Goal: Transaction & Acquisition: Purchase product/service

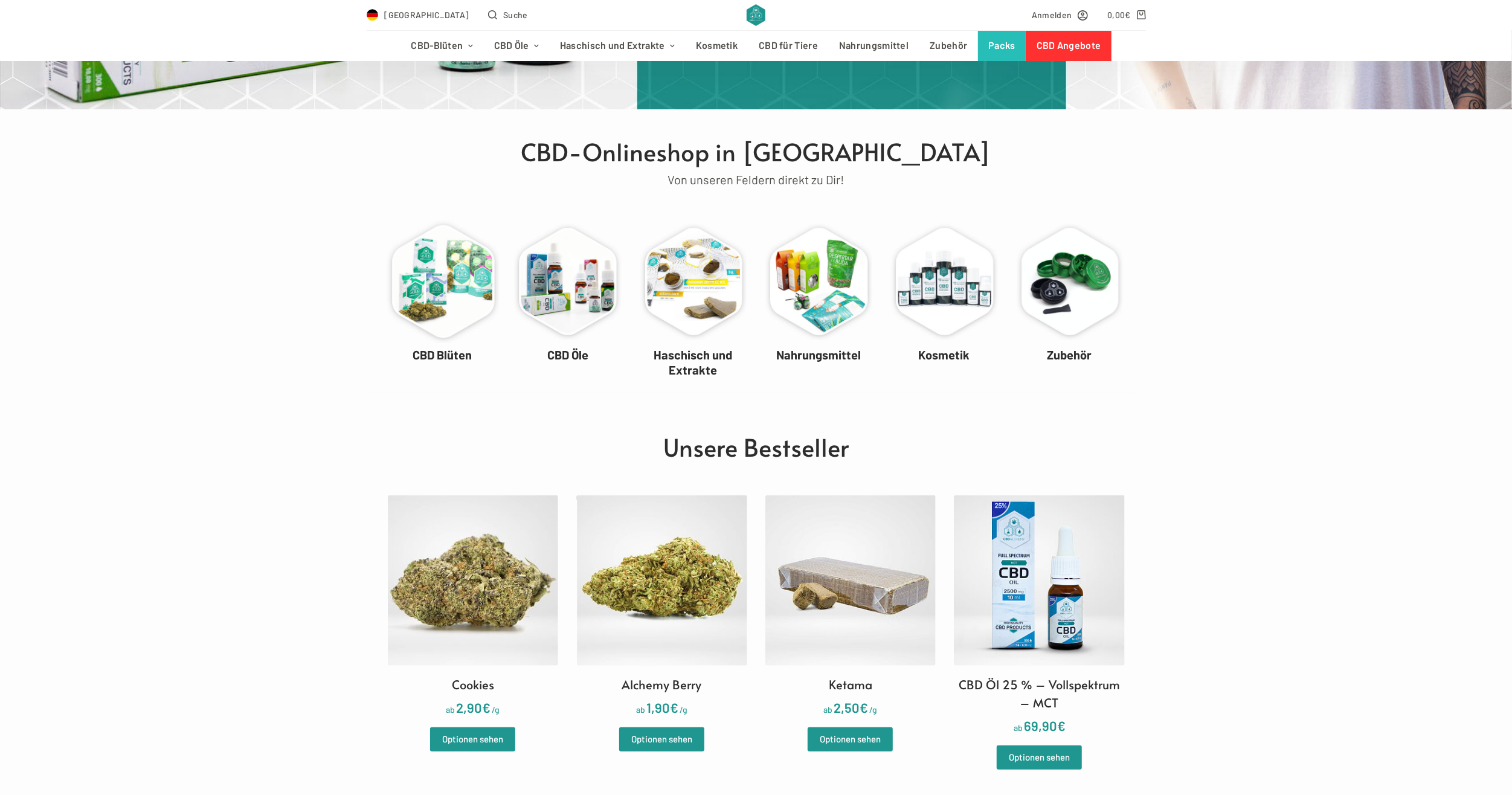
scroll to position [302, 0]
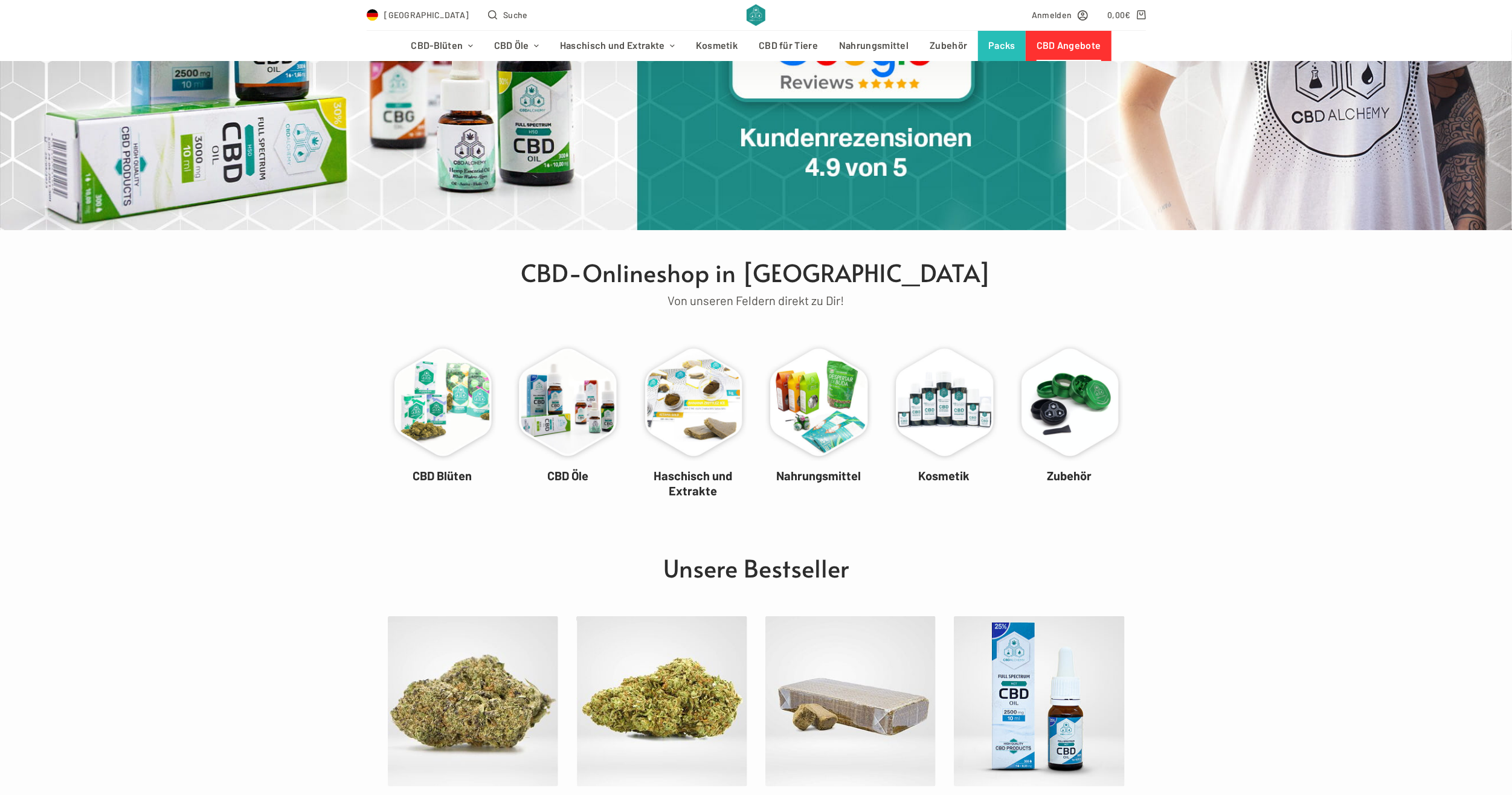
click at [1096, 48] on link "CBD Angebote" at bounding box center [1069, 46] width 86 height 30
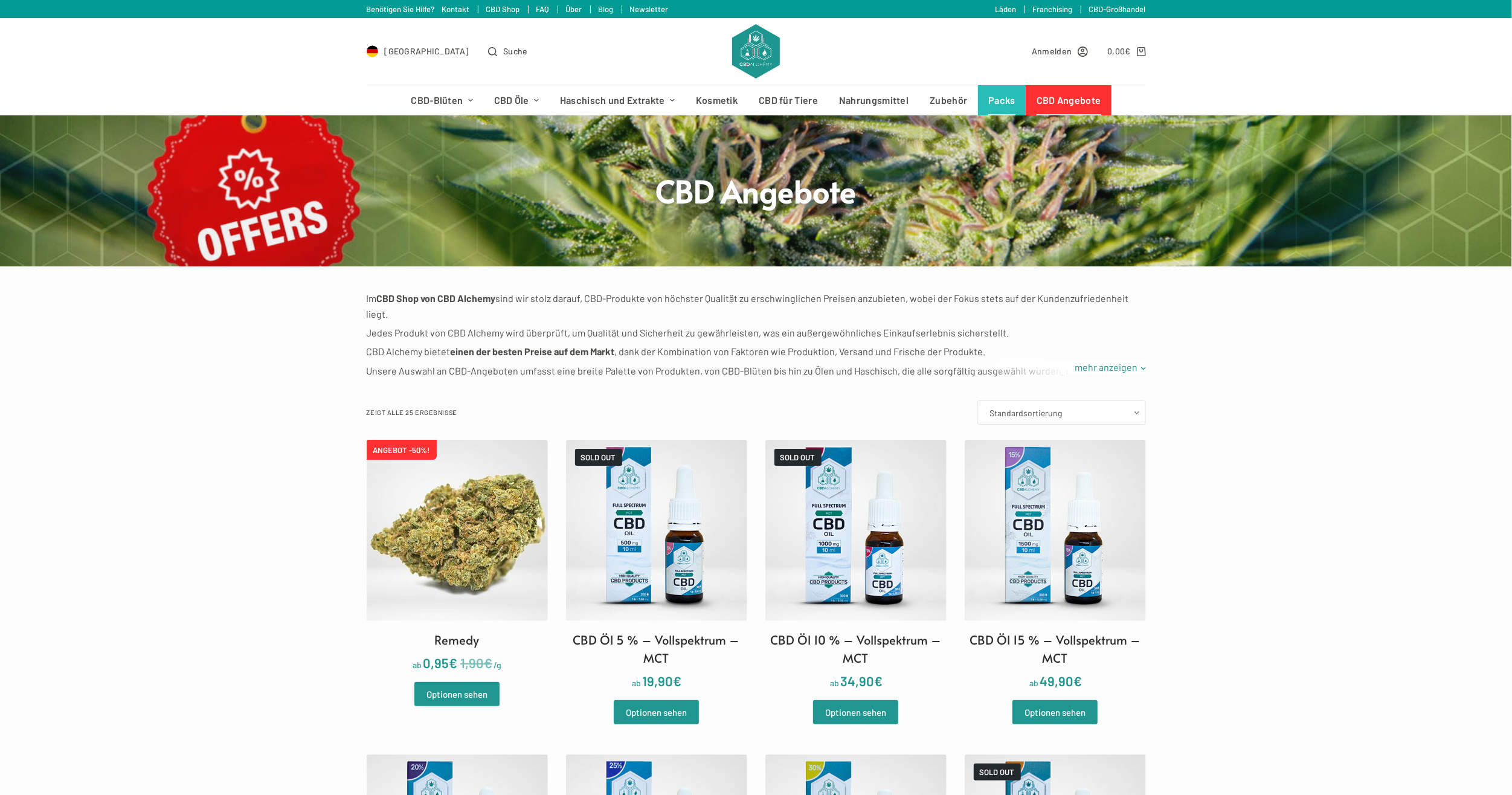
click at [994, 99] on link "Packs" at bounding box center [1002, 100] width 48 height 30
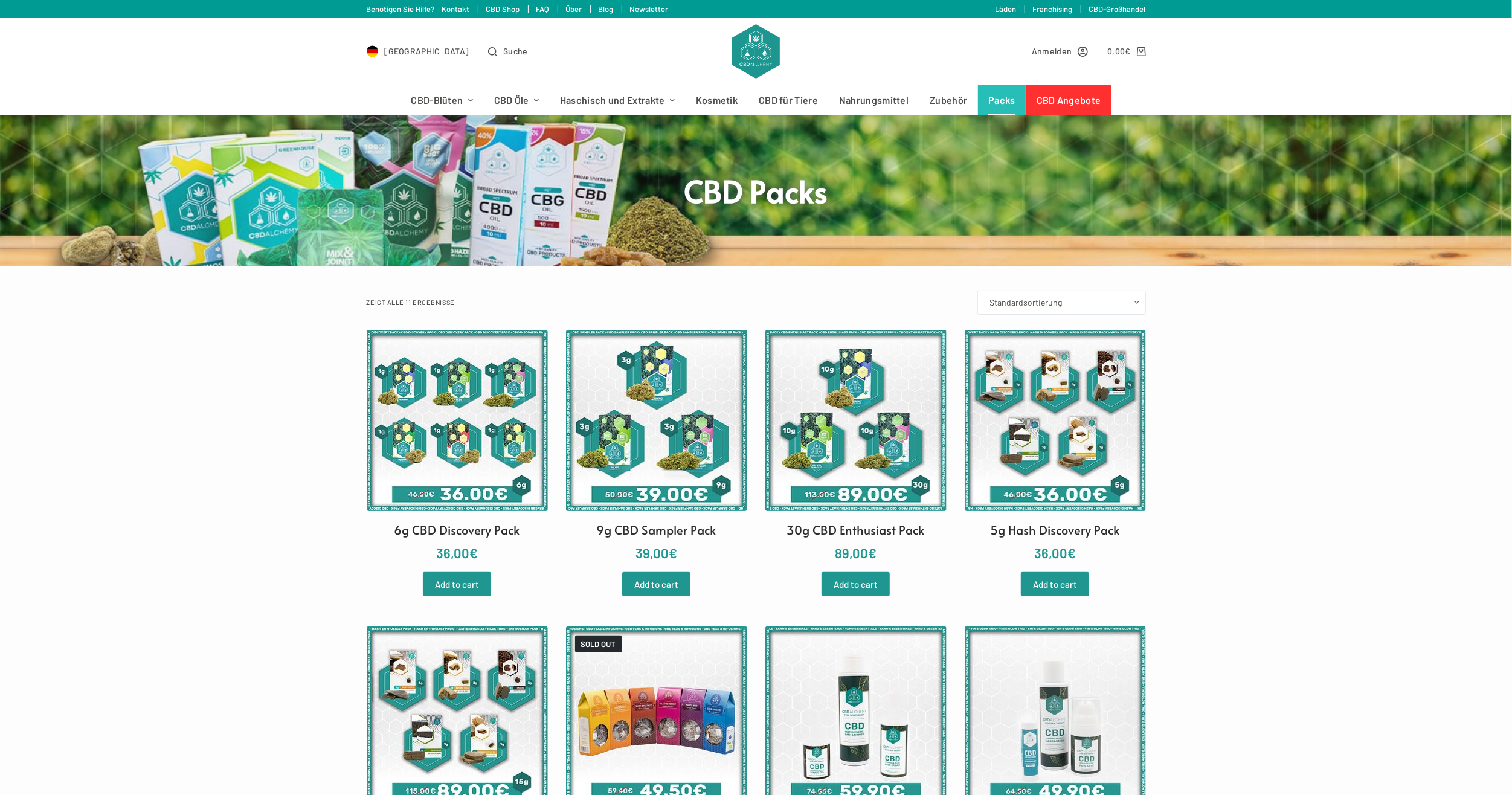
click at [1192, 327] on main "CBD Packs Filter Zeigt alle 11 Ergebnisse Standardsortierung Nach Beliebtheit s…" at bounding box center [756, 680] width 1512 height 1129
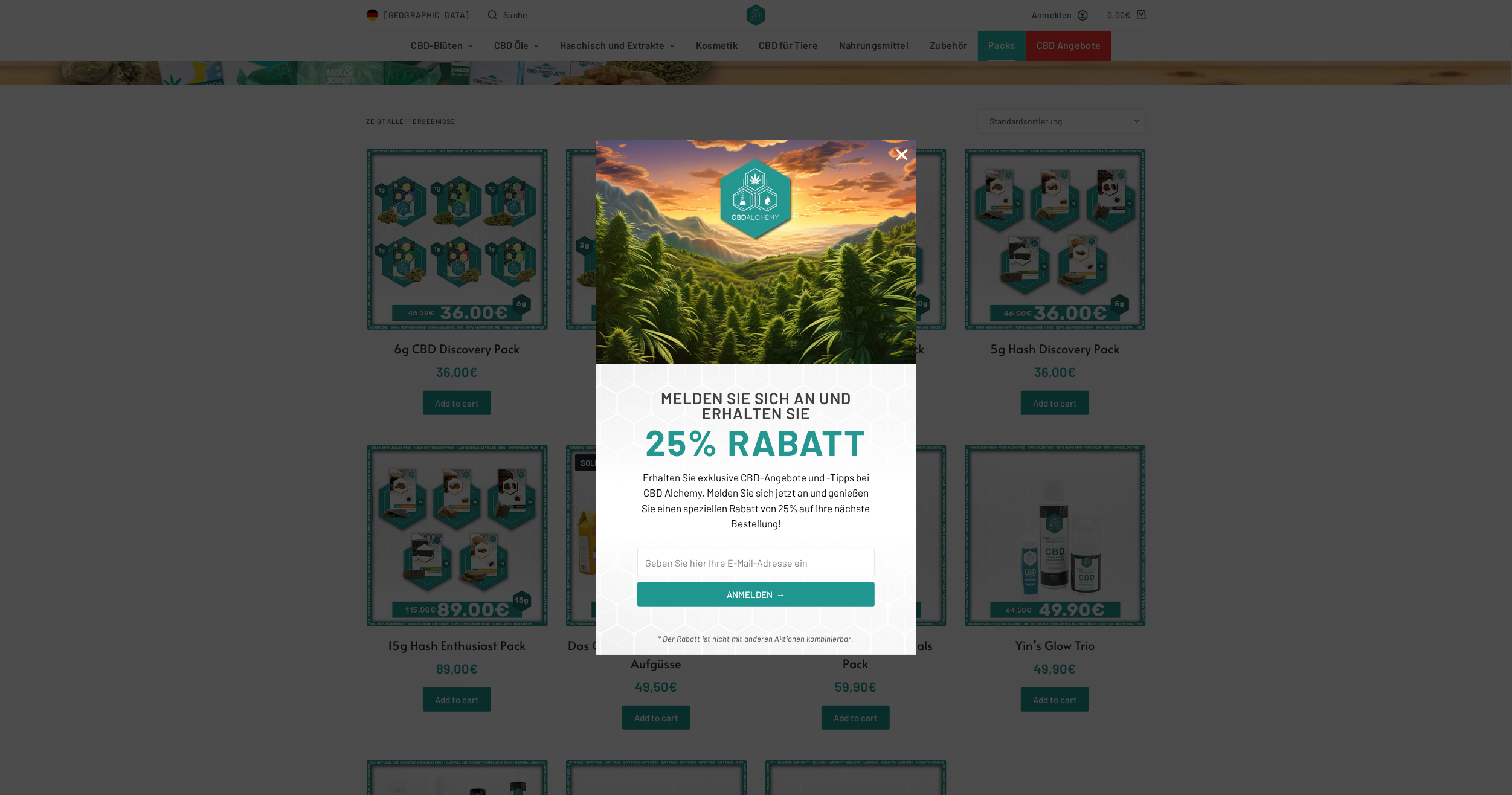
scroll to position [241, 0]
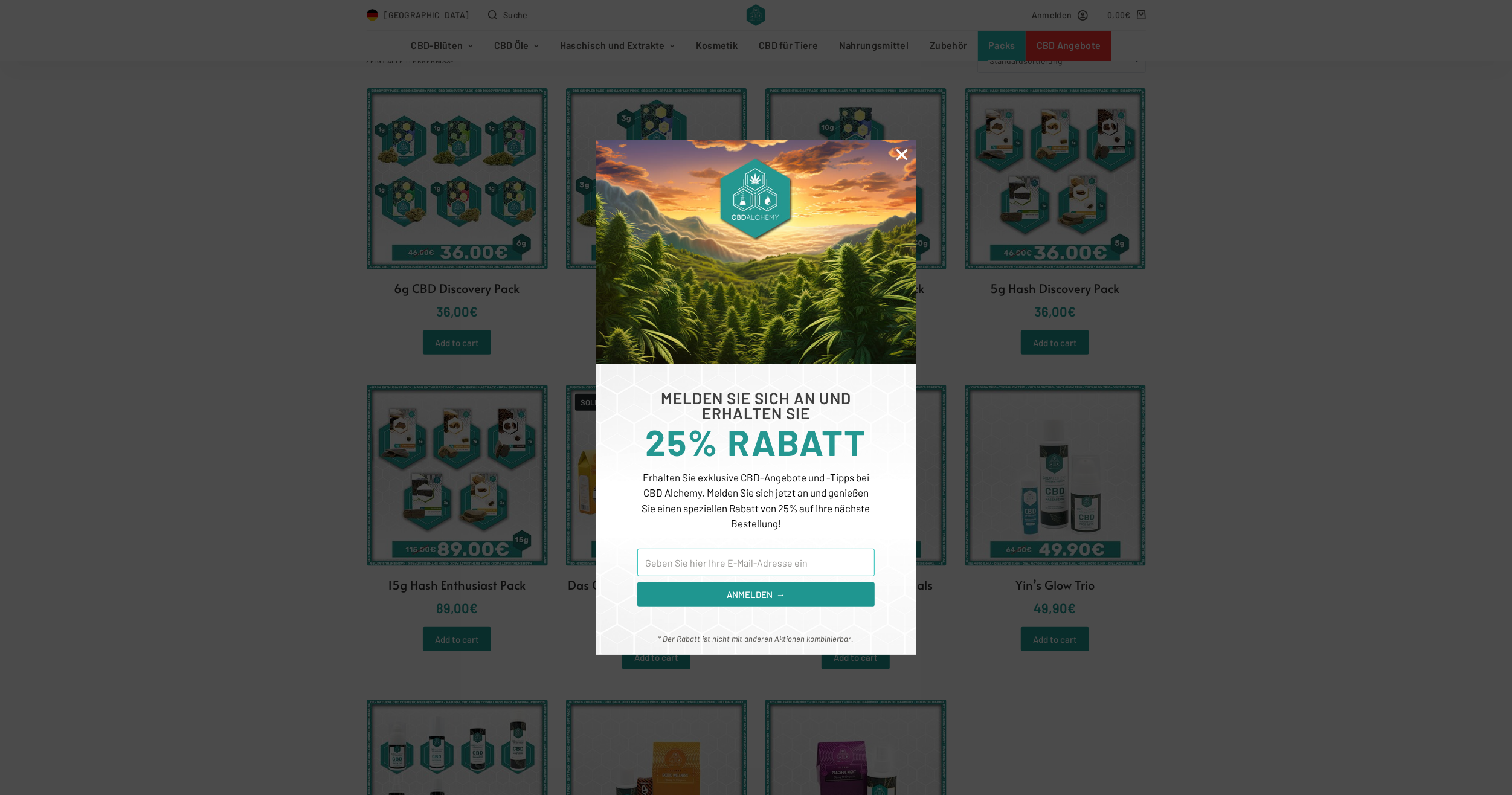
click at [754, 570] on input "Email" at bounding box center [756, 562] width 237 height 28
type input "Lemes251@outlook.com.gr"
click at [751, 592] on span "ANMELDEN →" at bounding box center [756, 595] width 58 height 14
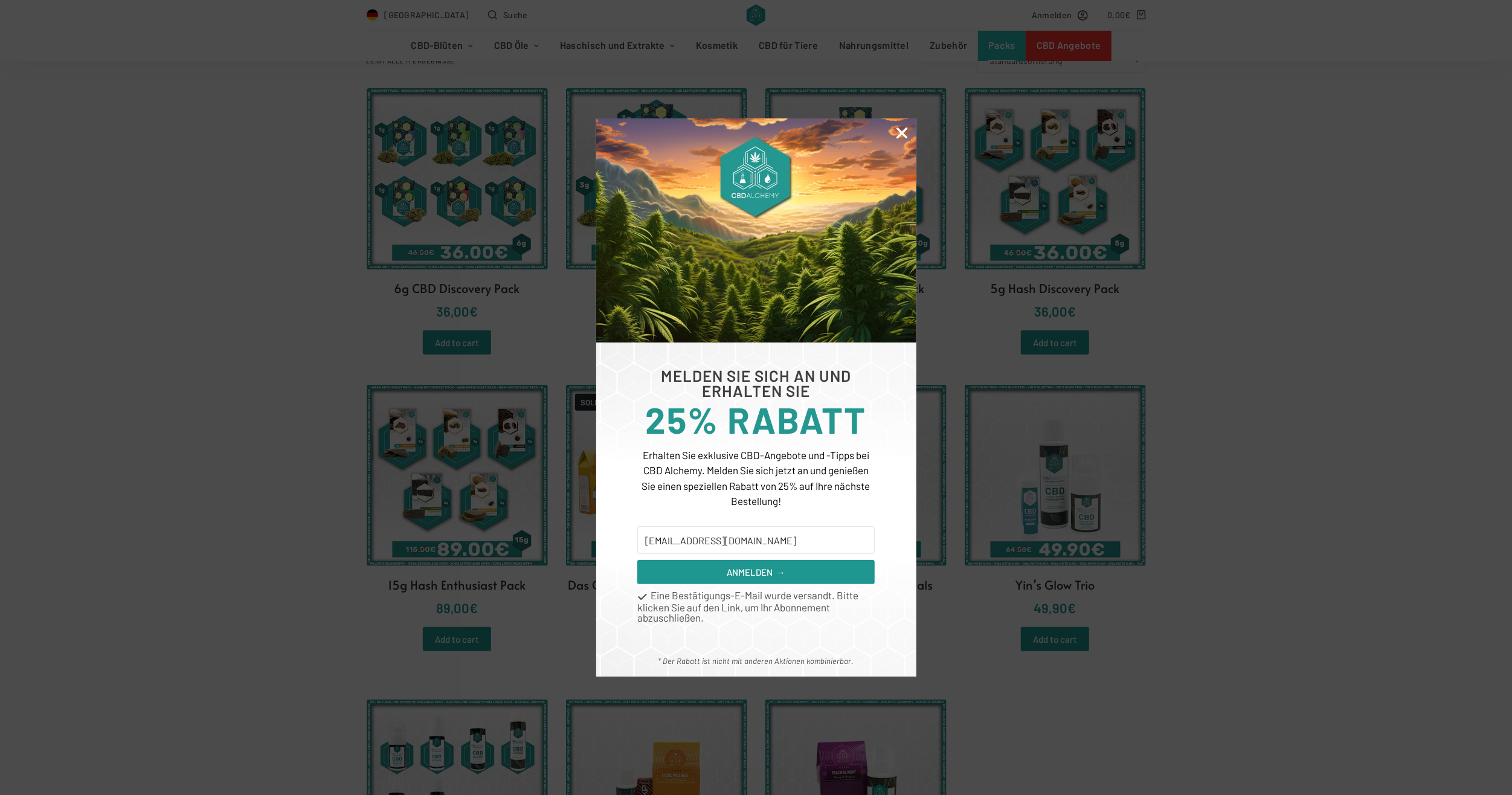
click at [1308, 376] on div "MELDEN SIE SICH AN UND ERHALTEN SIE 25% RABATT Erhalten Sie exklusive CBD-Angeb…" at bounding box center [756, 398] width 1512 height 795
click at [898, 130] on icon "Close" at bounding box center [902, 133] width 16 height 16
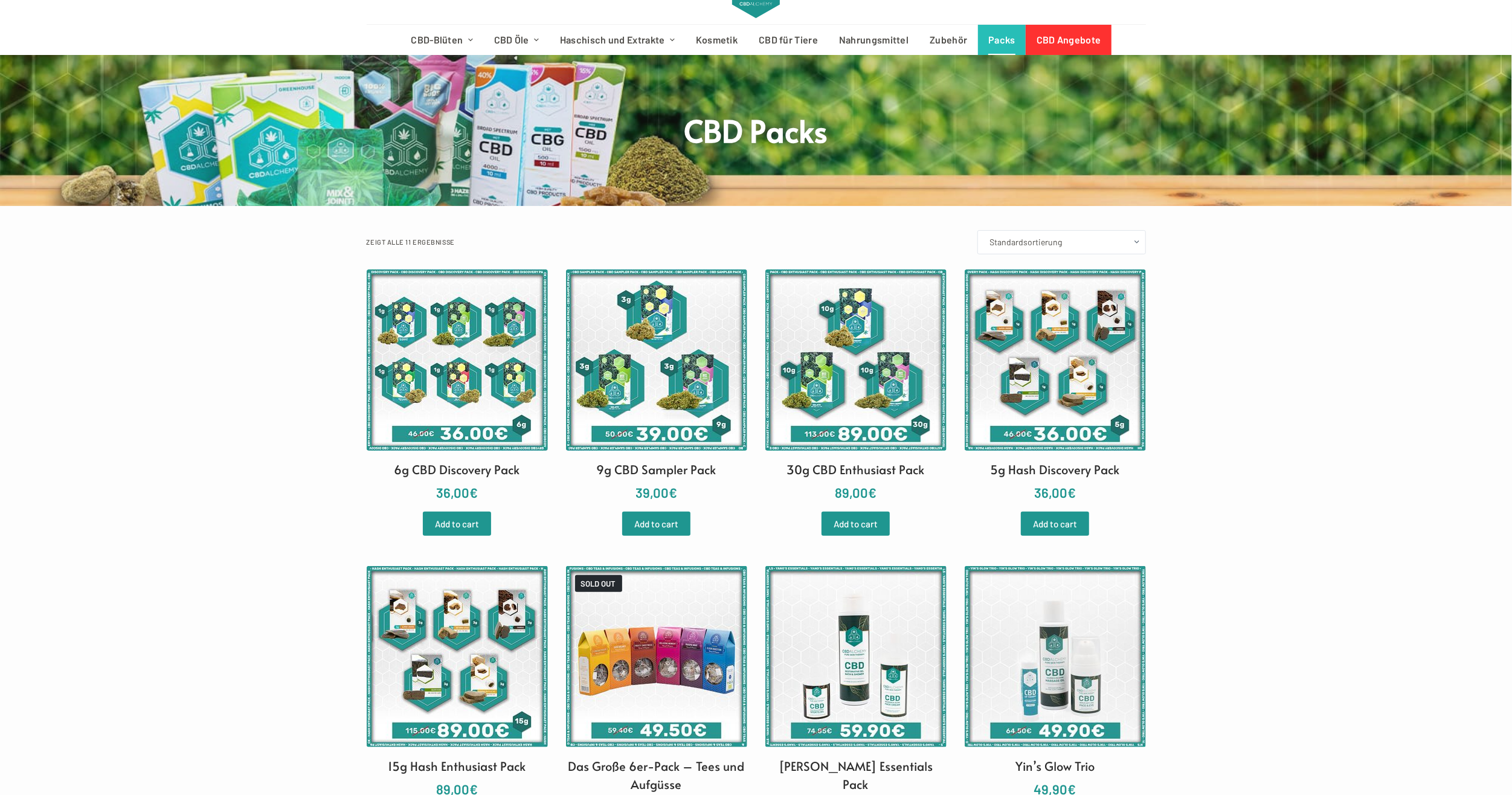
scroll to position [0, 0]
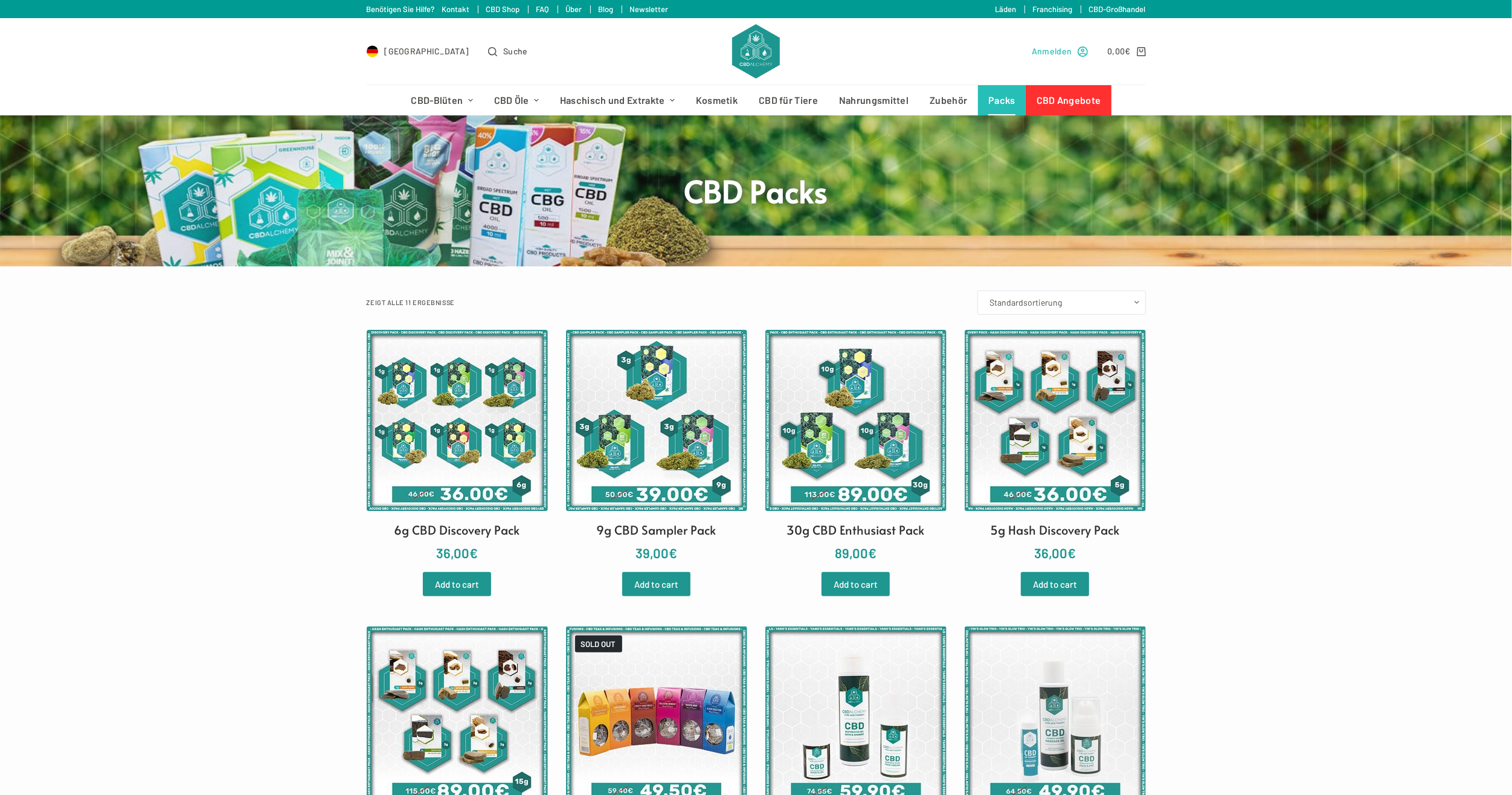
click at [1045, 49] on span "Anmelden" at bounding box center [1051, 51] width 40 height 14
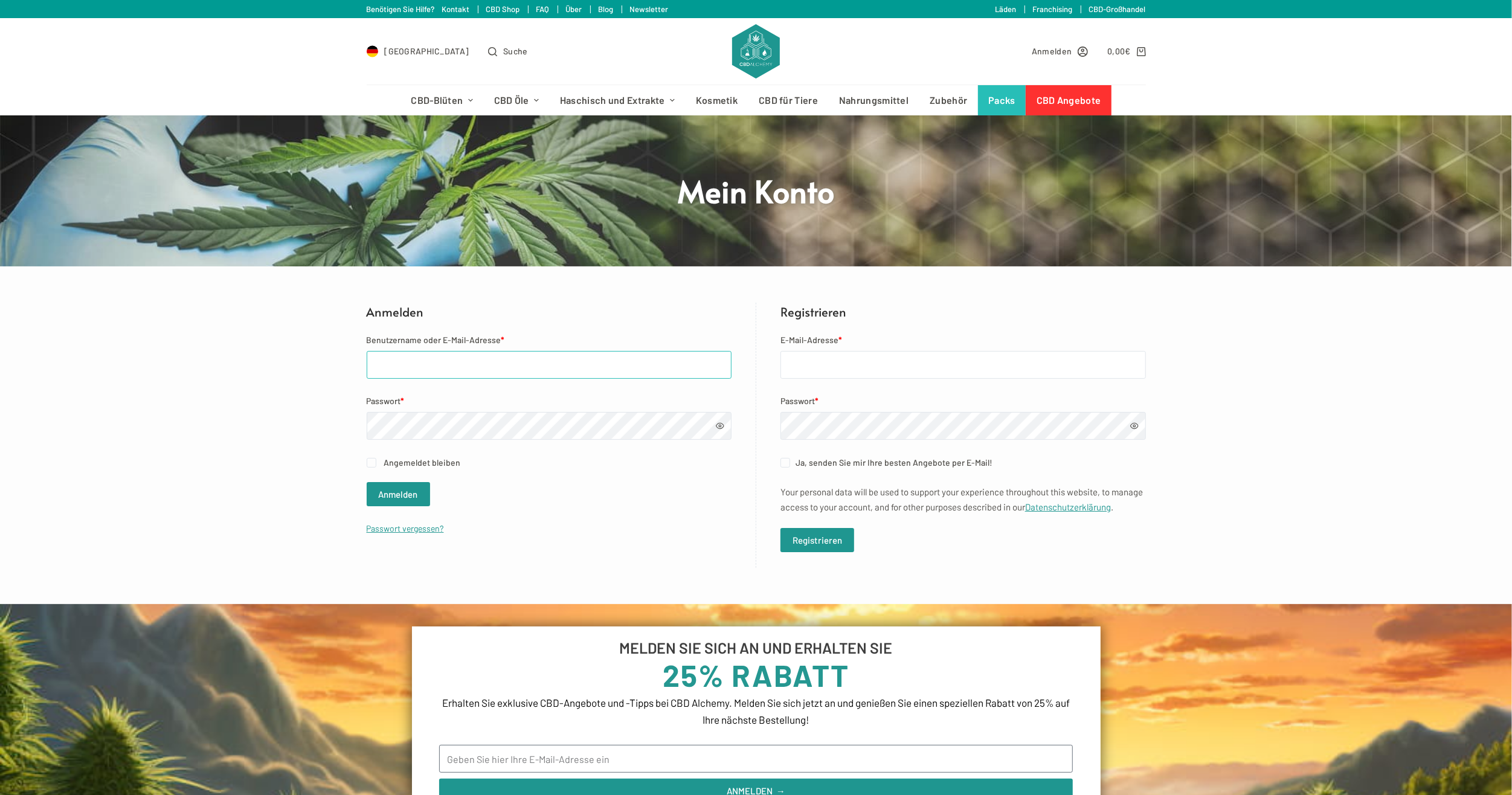
click at [550, 367] on input "Benutzername oder E-Mail-Adresse *" at bounding box center [549, 365] width 365 height 28
type input "Lemes251@outlook.com.gr"
click at [367, 482] on button "Anmelden" at bounding box center [398, 494] width 63 height 24
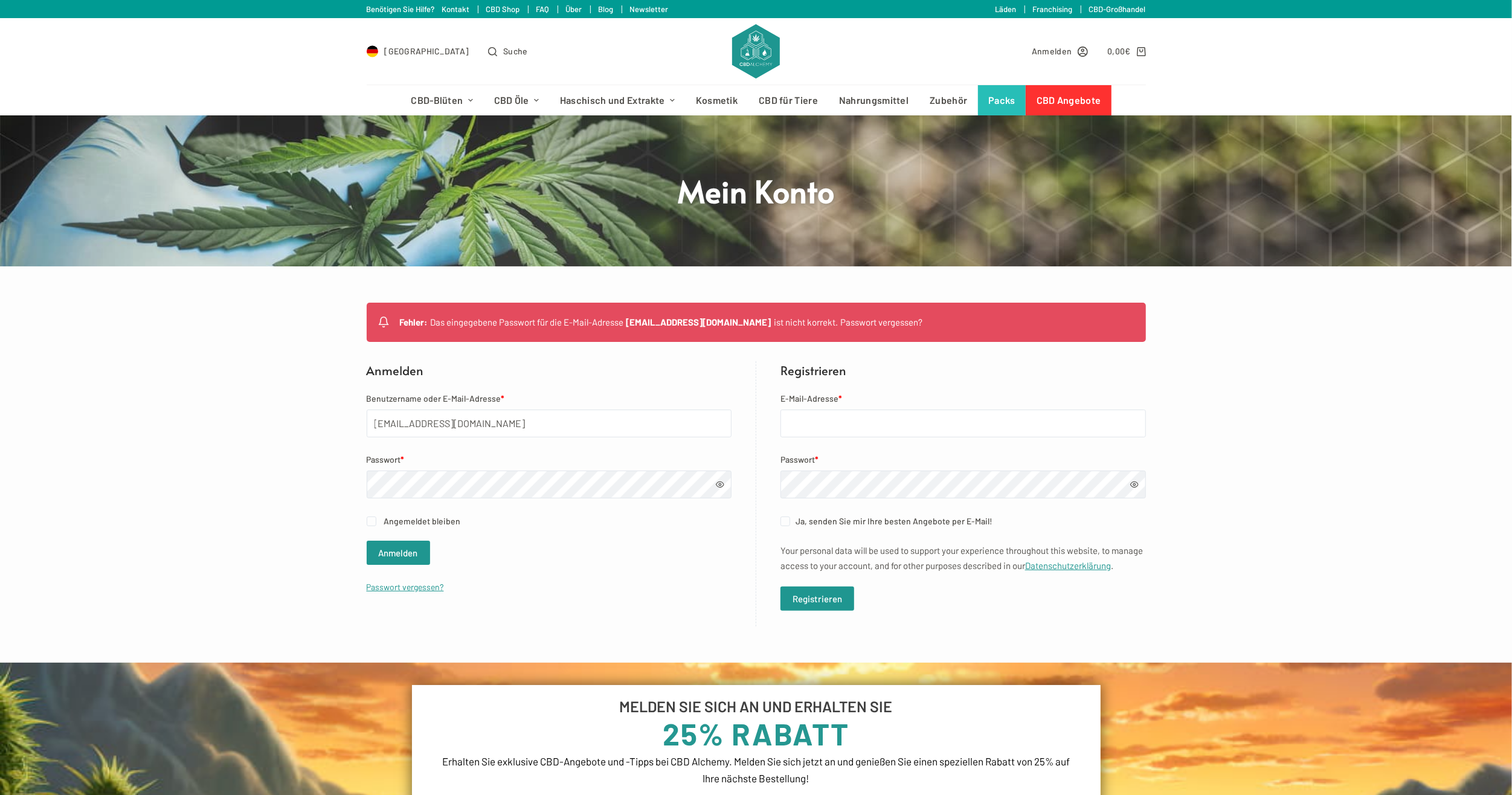
click at [723, 483] on span at bounding box center [720, 485] width 9 height 9
click at [369, 522] on input "Angemeldet bleiben" at bounding box center [371, 521] width 10 height 10
checkbox input "true"
click at [382, 549] on button "Anmelden" at bounding box center [398, 552] width 63 height 24
click at [367, 540] on button "Anmelden" at bounding box center [398, 552] width 63 height 24
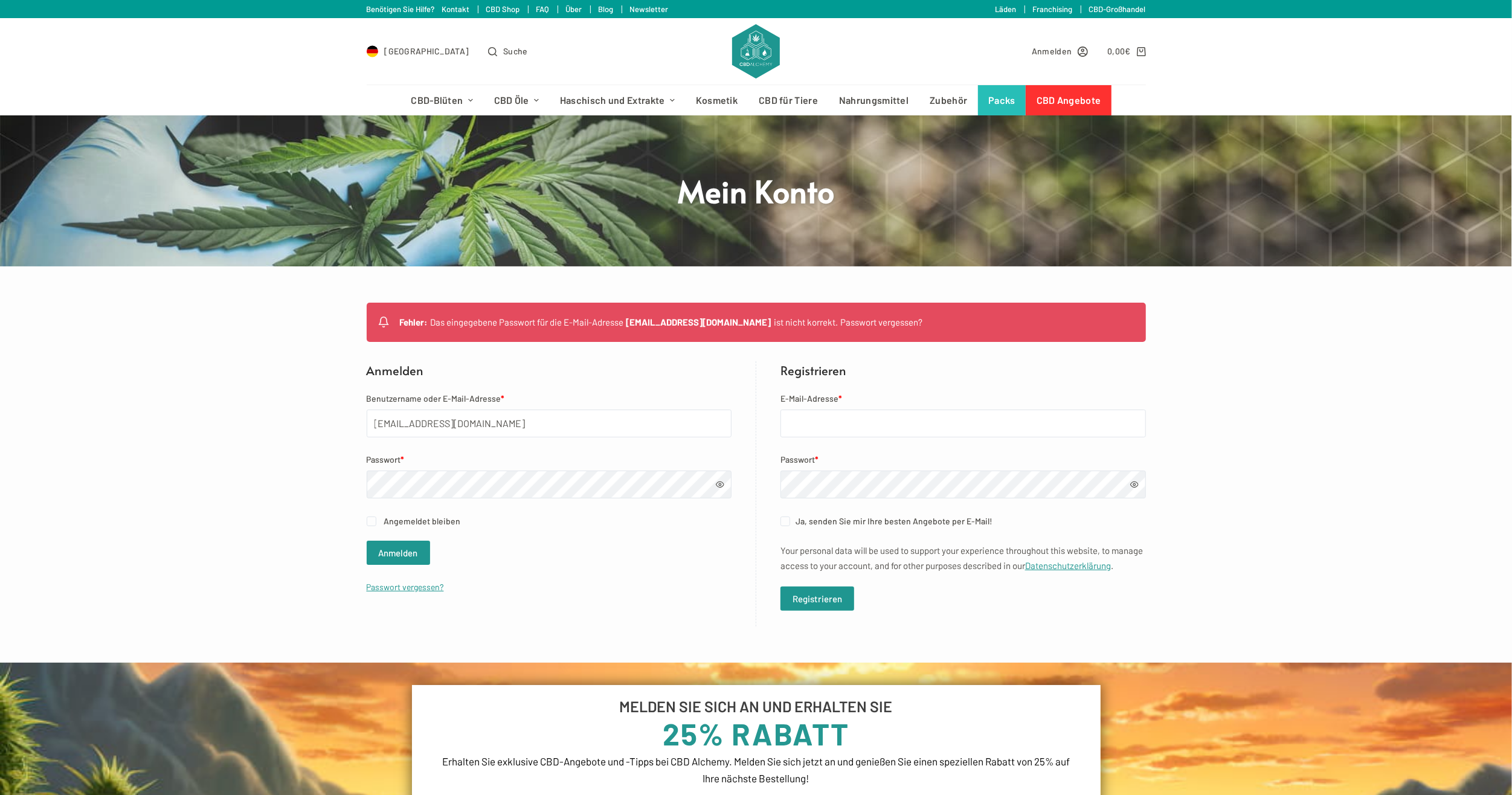
click at [875, 437] on form "E-Mail-Adresse * Passwort * Ja, senden Sie mir Ihre besten Angebote per E-Mail!…" at bounding box center [963, 501] width 366 height 219
click at [875, 436] on form "E-Mail-Adresse * Passwort * Ja, senden Sie mir Ihre besten Angebote per E-Mail!…" at bounding box center [963, 501] width 366 height 219
click at [877, 429] on input "E-Mail-Adresse *" at bounding box center [963, 424] width 366 height 28
type input "lemes251@outlook.com.gr"
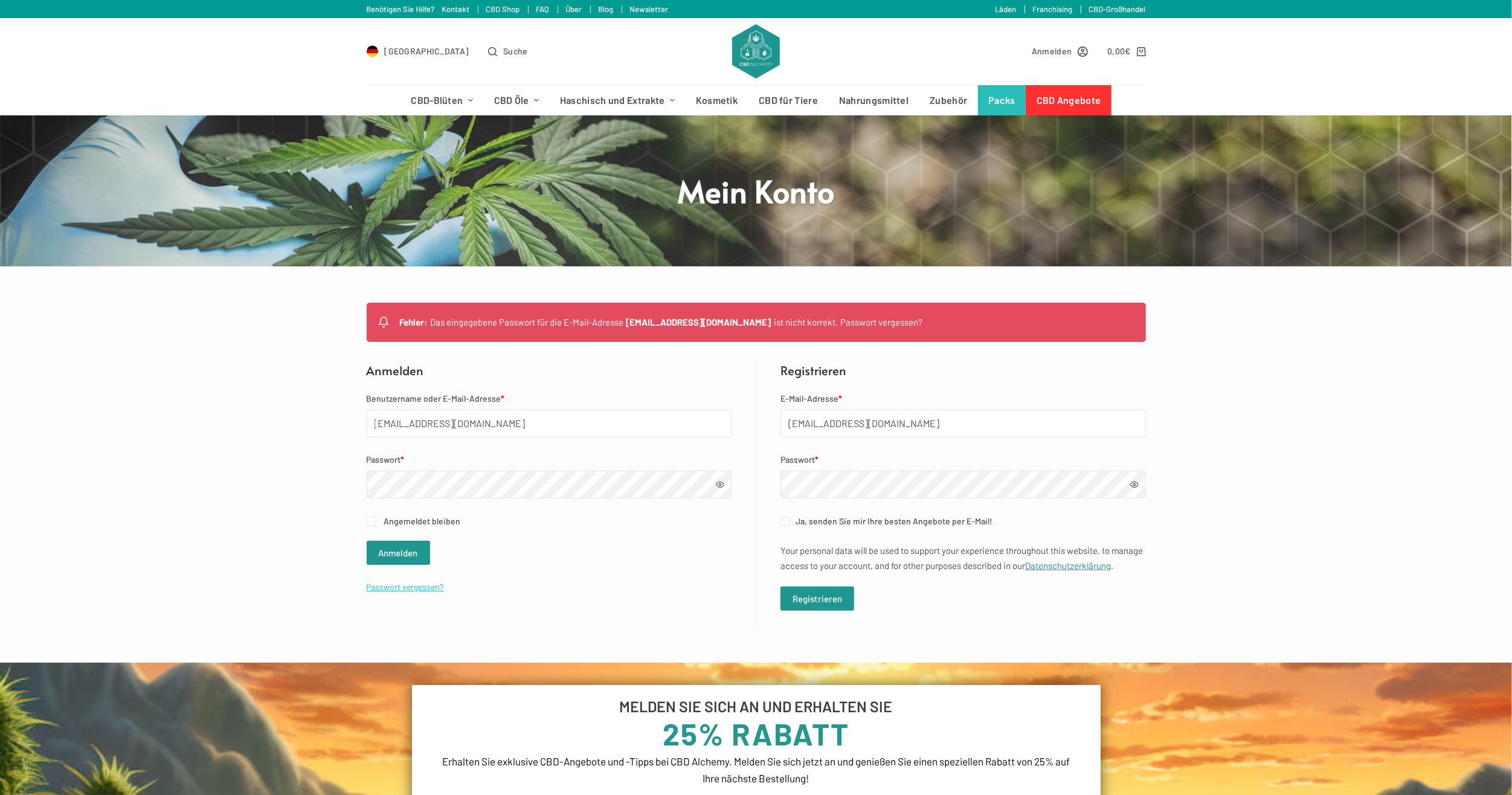
click at [420, 589] on link "Passwort vergessen?" at bounding box center [406, 587] width 78 height 11
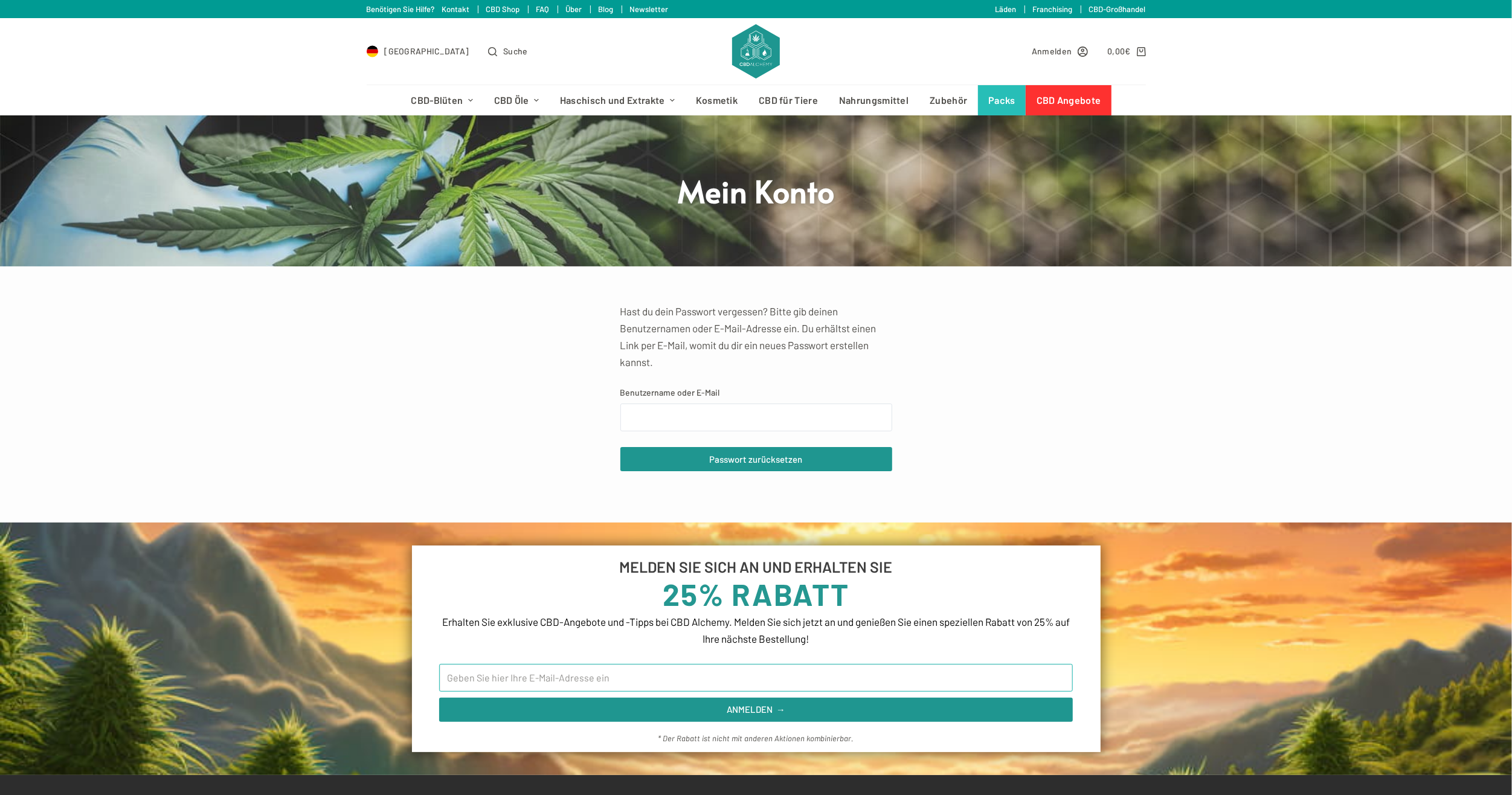
click at [588, 680] on input "Email" at bounding box center [756, 678] width 634 height 28
type input "Lemes251@outlook.com.gr"
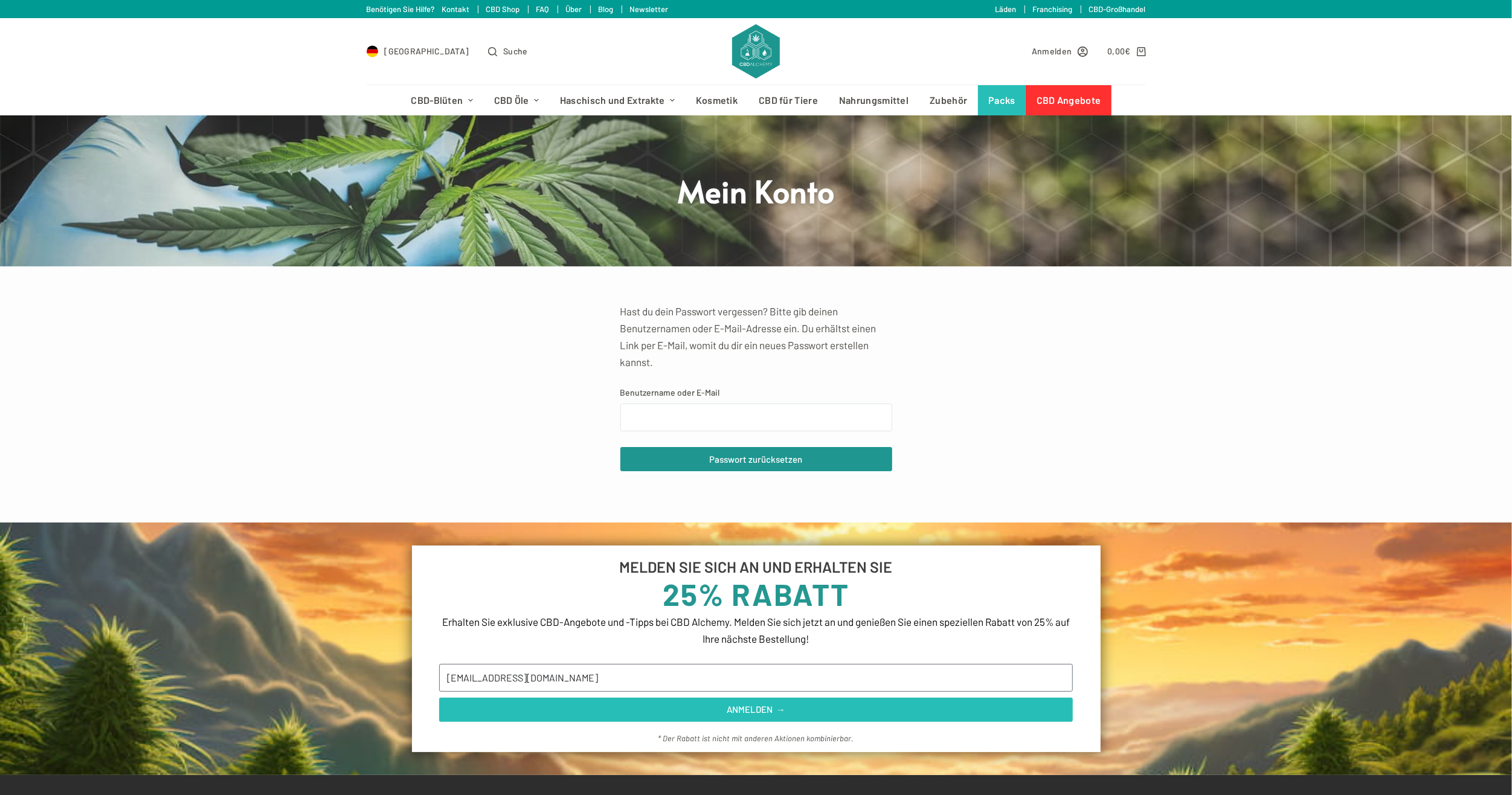
click at [629, 703] on button "ANMELDEN →" at bounding box center [756, 709] width 634 height 24
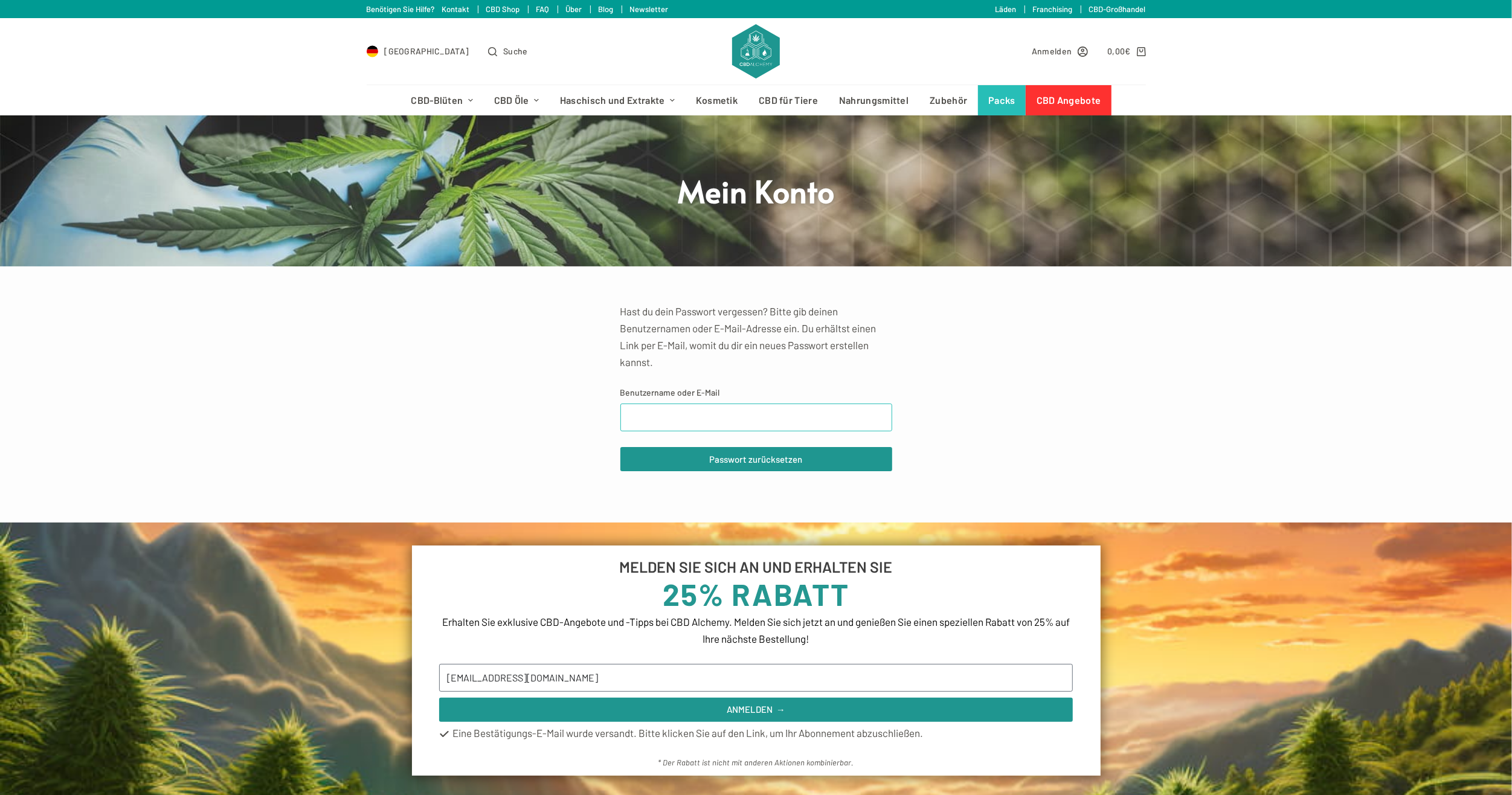
click at [652, 409] on input "Benutzername oder E-Mail" at bounding box center [756, 418] width 272 height 28
type input "Lemes251@outlook.com.gr"
click at [695, 457] on button "Passwort zurücksetzen" at bounding box center [756, 458] width 272 height 24
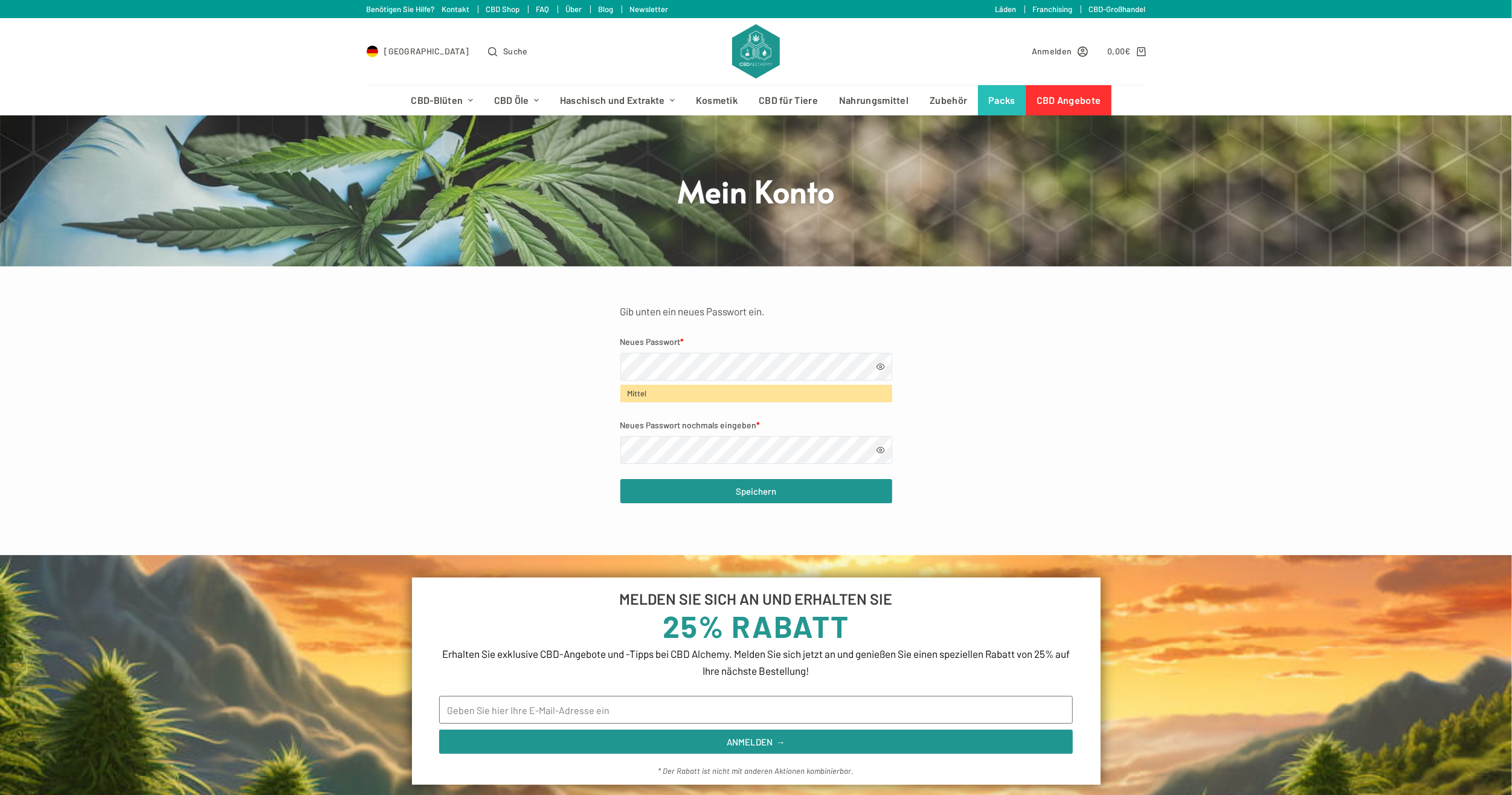
click at [878, 362] on span at bounding box center [881, 367] width 9 height 9
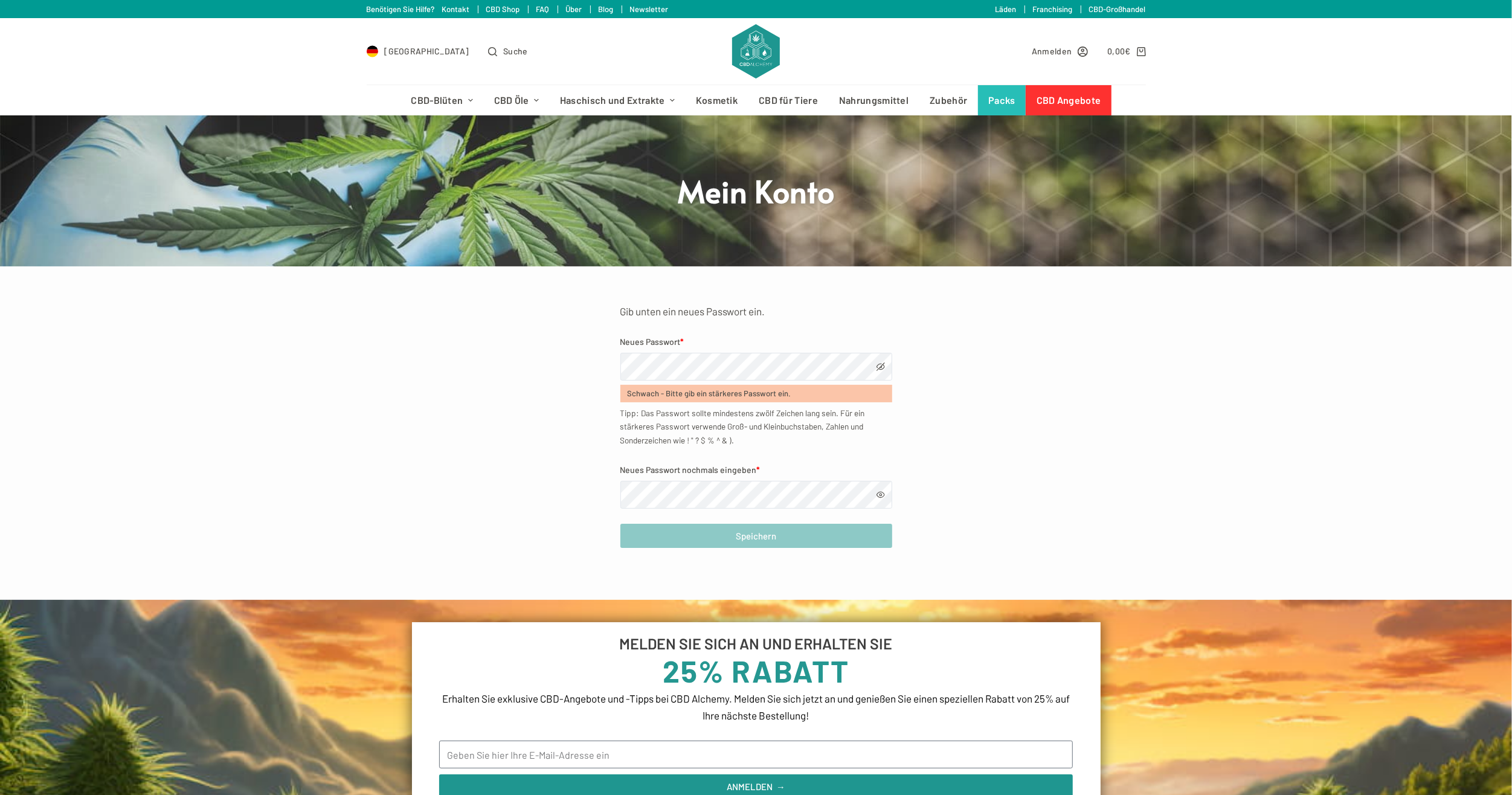
click at [740, 509] on form "Gib unten ein neues Passwort ein. Neues Passwort * Schwach - Bitte gib ein stär…" at bounding box center [756, 425] width 272 height 246
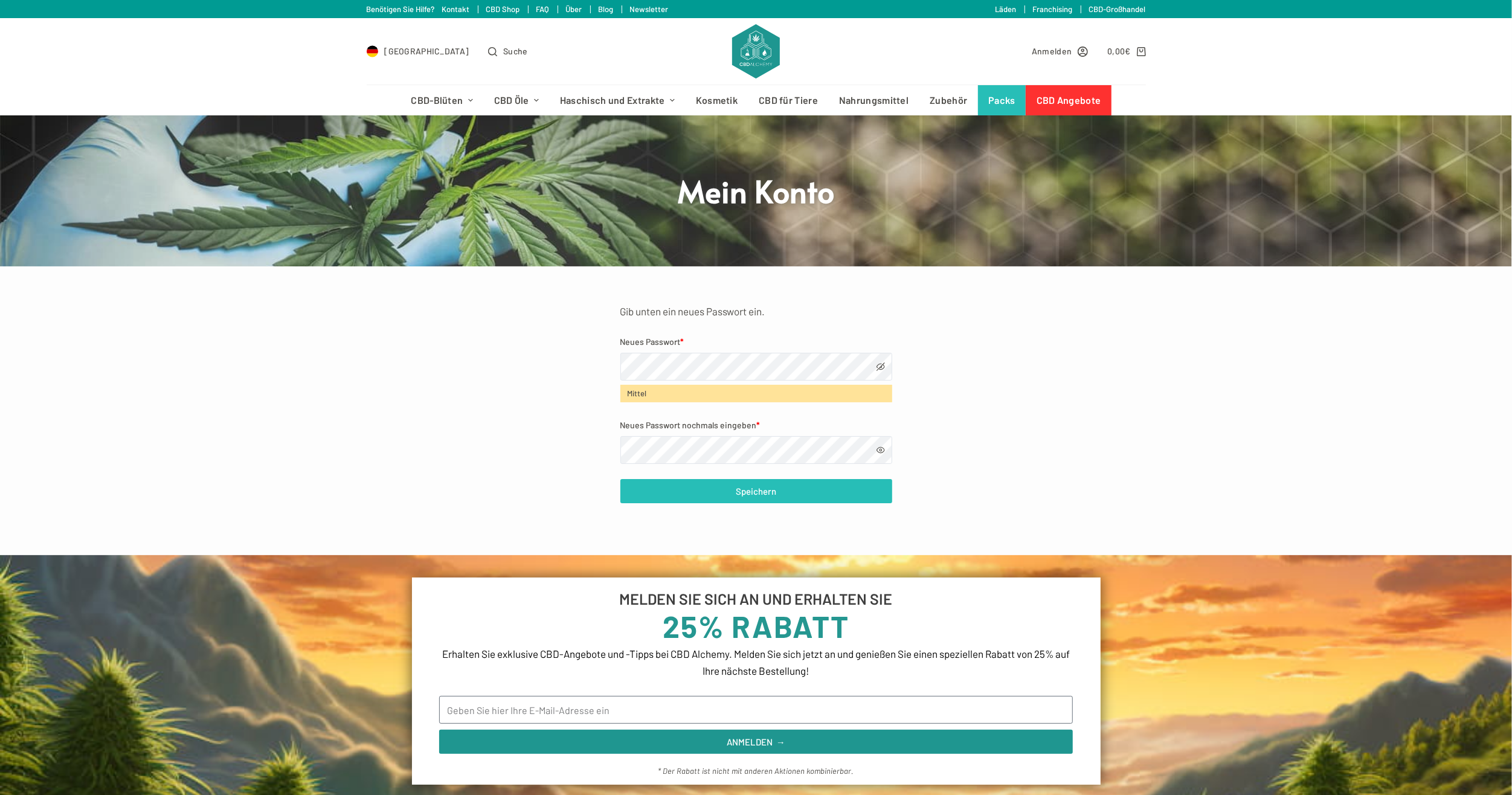
click at [740, 494] on button "Speichern" at bounding box center [756, 490] width 272 height 24
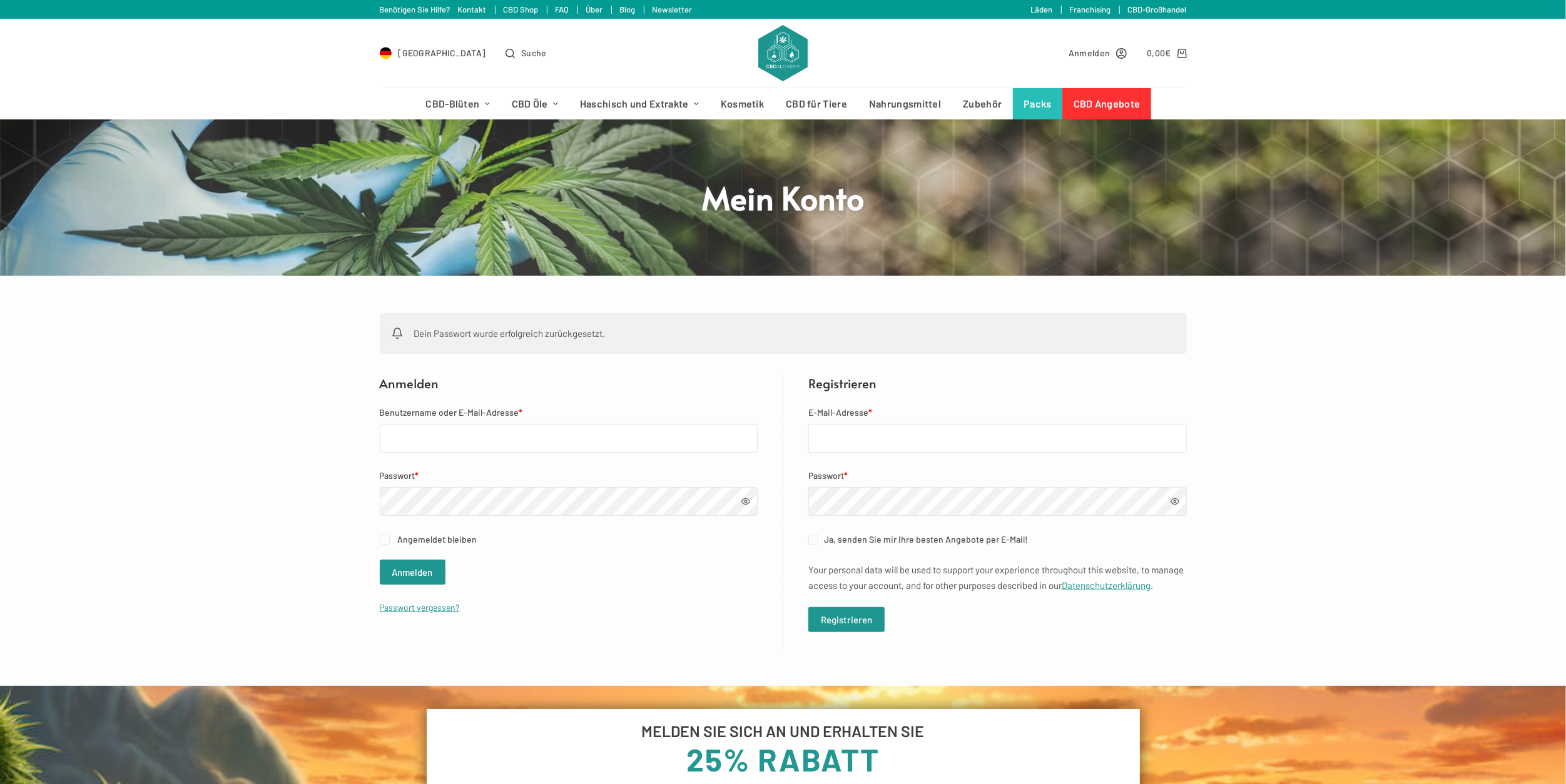
click at [421, 544] on span "Angemeldet bleiben" at bounding box center [436, 539] width 79 height 11
click at [390, 544] on input "Angemeldet bleiben" at bounding box center [384, 539] width 10 height 10
checkbox input "true"
click at [447, 448] on input "Benutzername oder E-Mail-Adresse *" at bounding box center [569, 439] width 378 height 29
type input "Lemes251@outlook.com.gr"
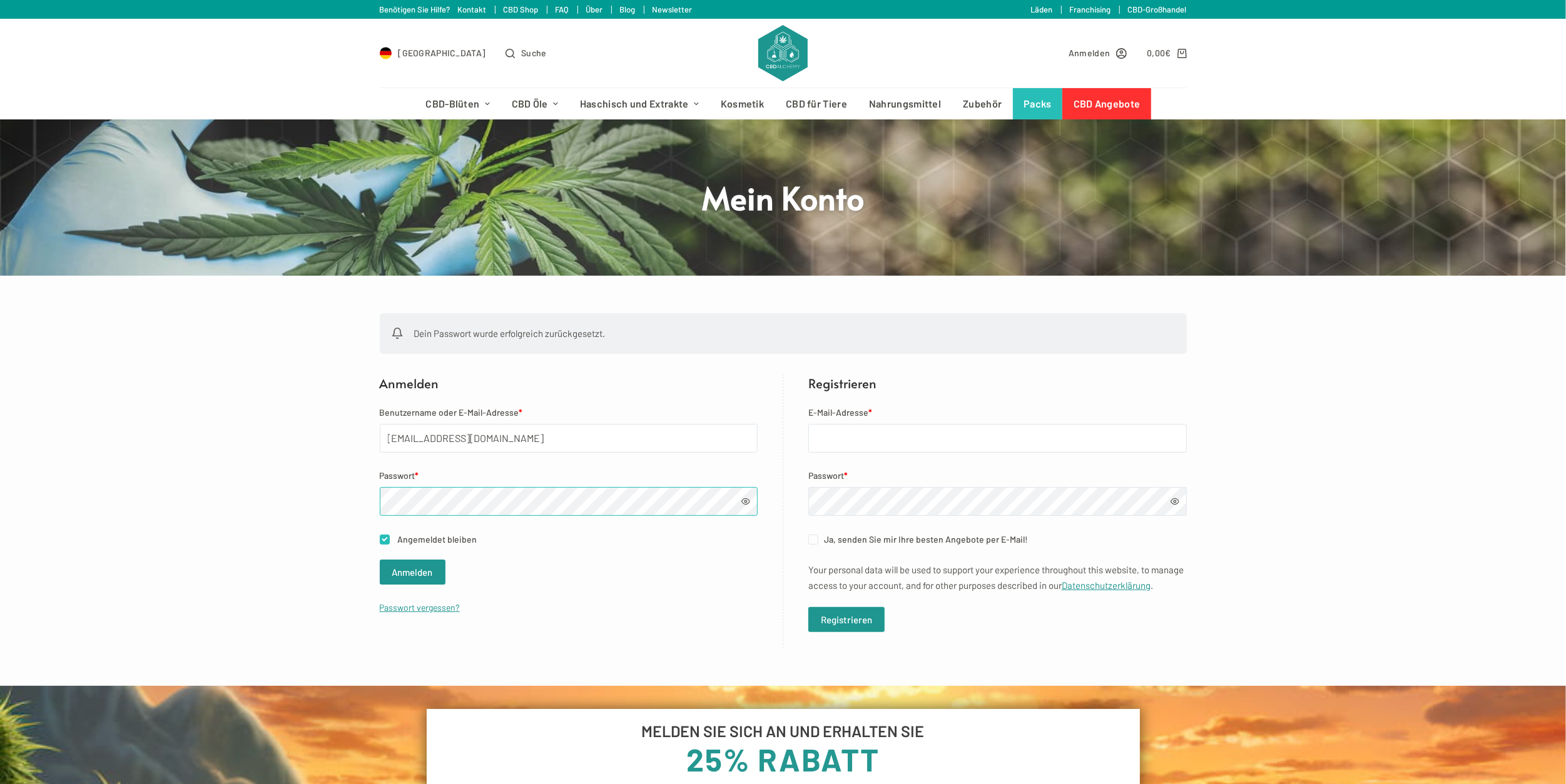
click at [380, 559] on button "Anmelden" at bounding box center [413, 571] width 66 height 25
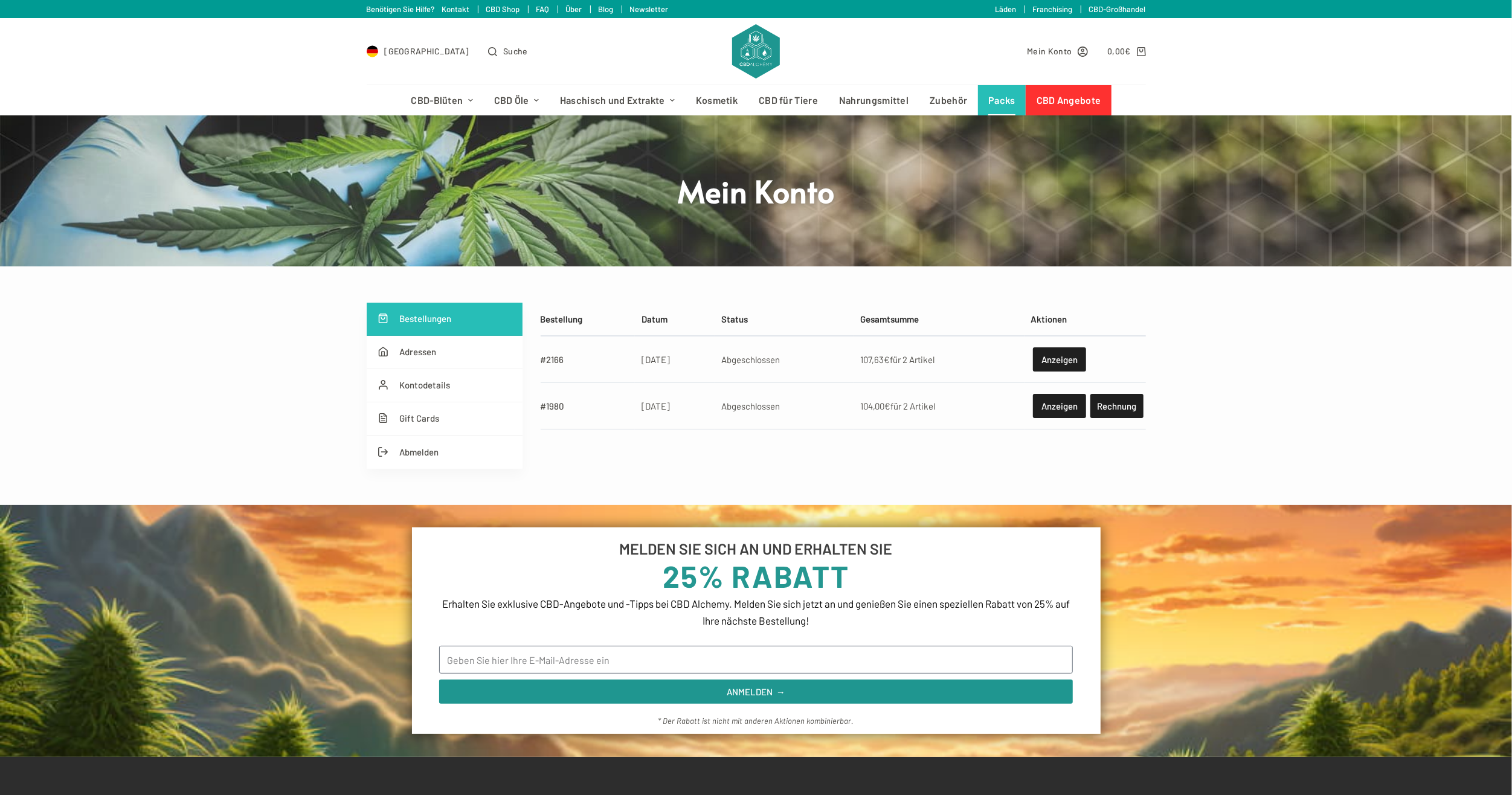
click at [985, 105] on link "Packs" at bounding box center [1002, 100] width 48 height 30
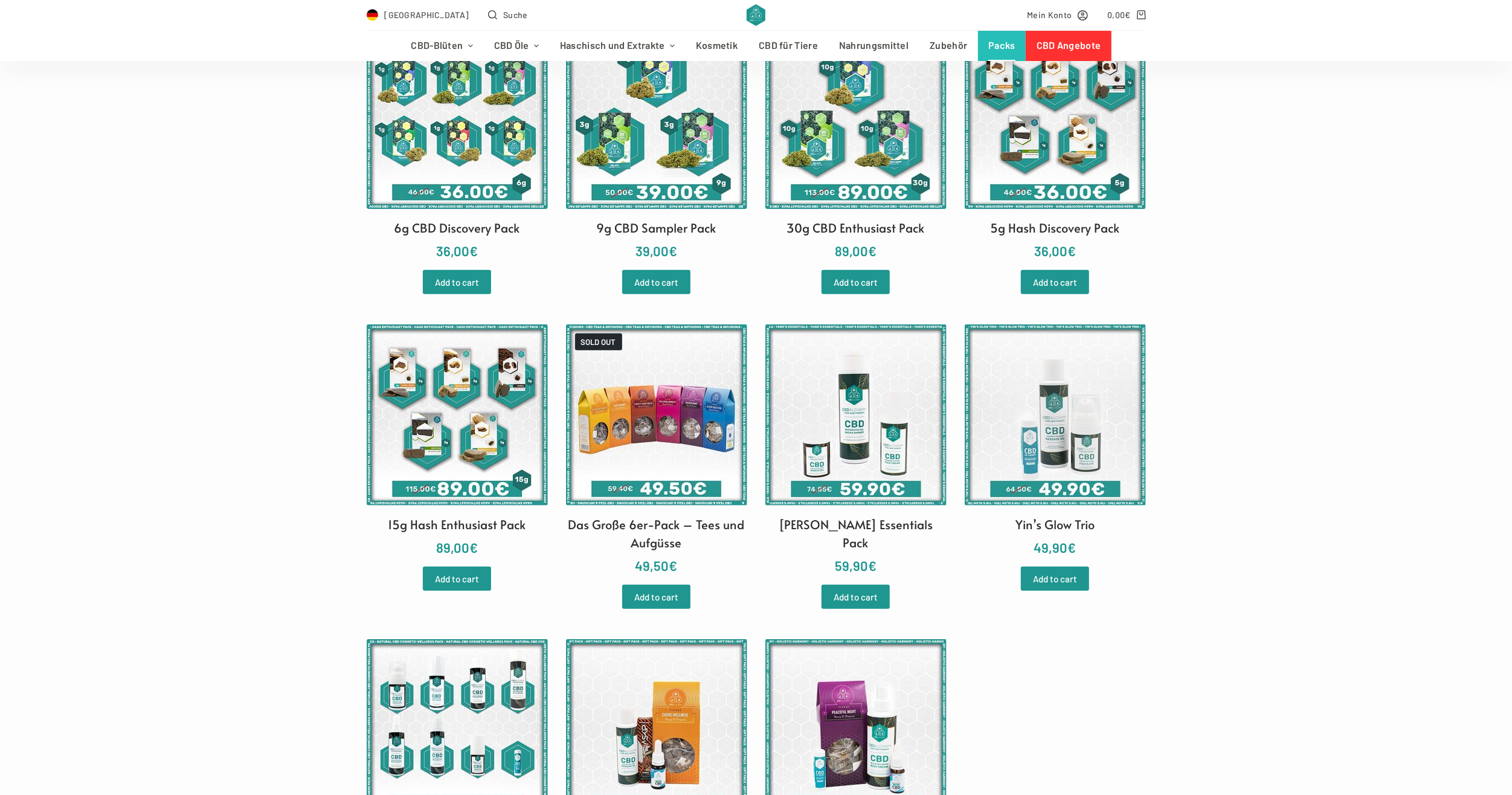
scroll to position [241, 0]
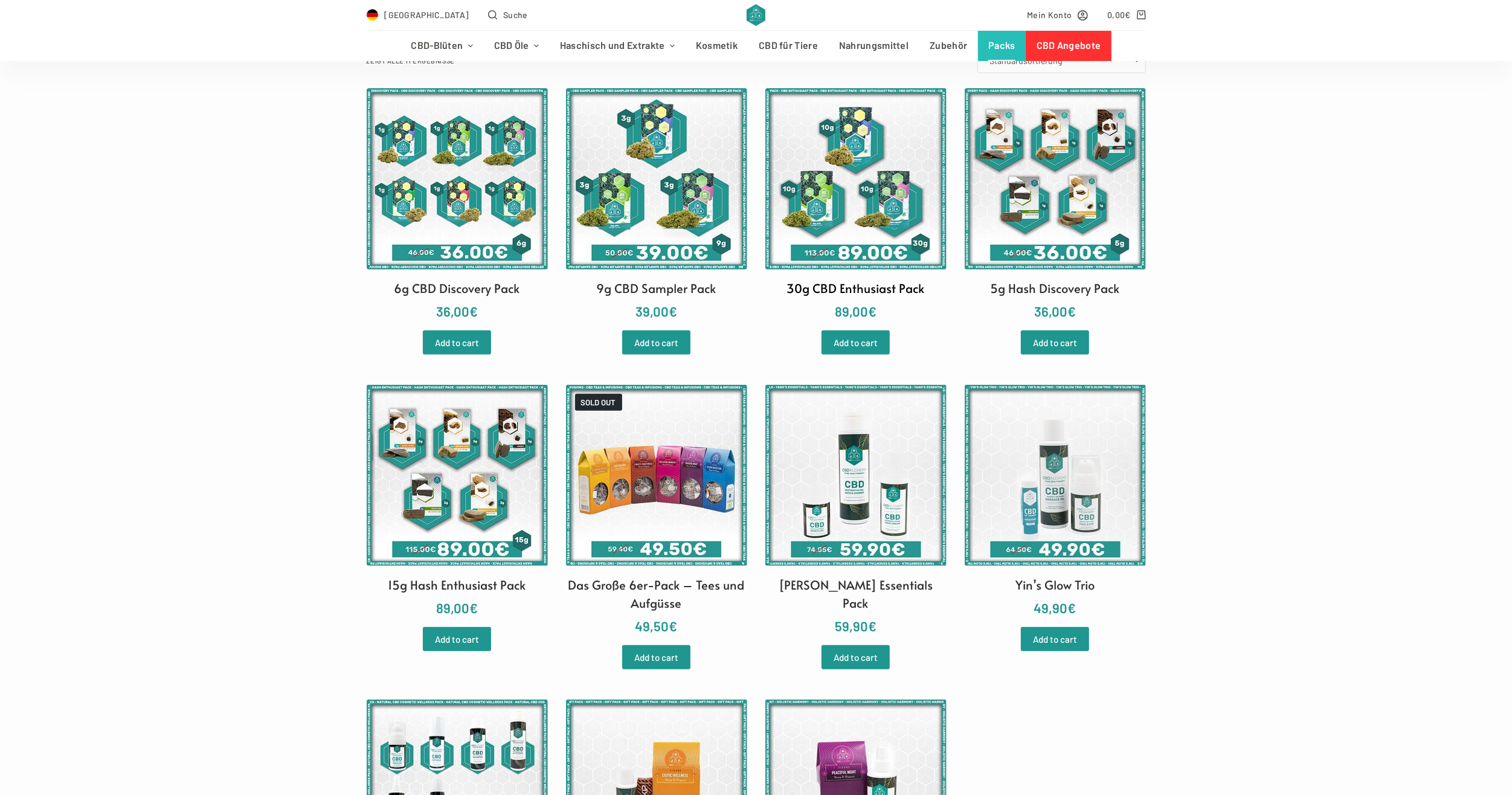
click at [854, 199] on img at bounding box center [856, 179] width 182 height 182
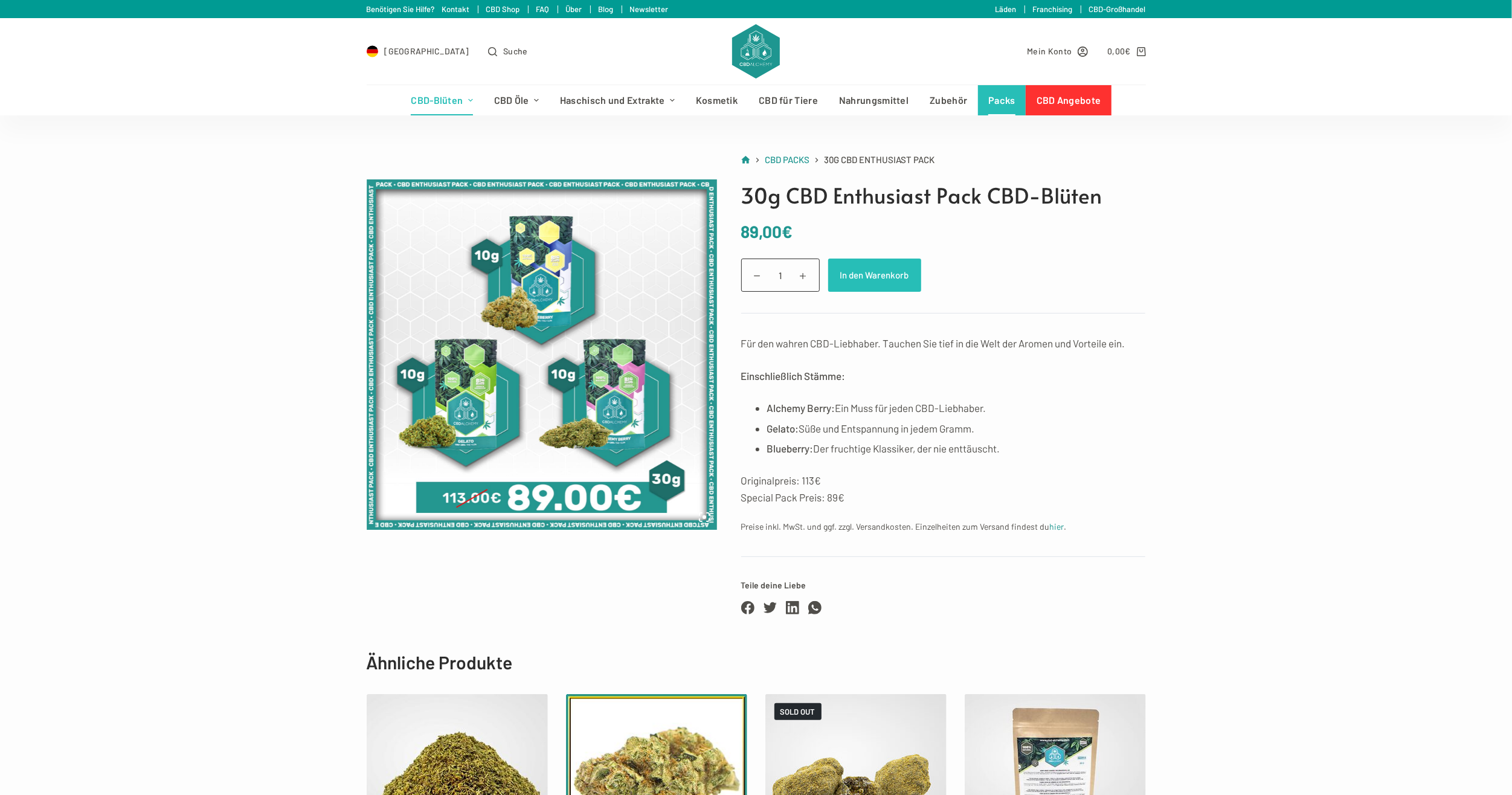
click at [894, 281] on button "In den Warenkorb" at bounding box center [875, 275] width 93 height 33
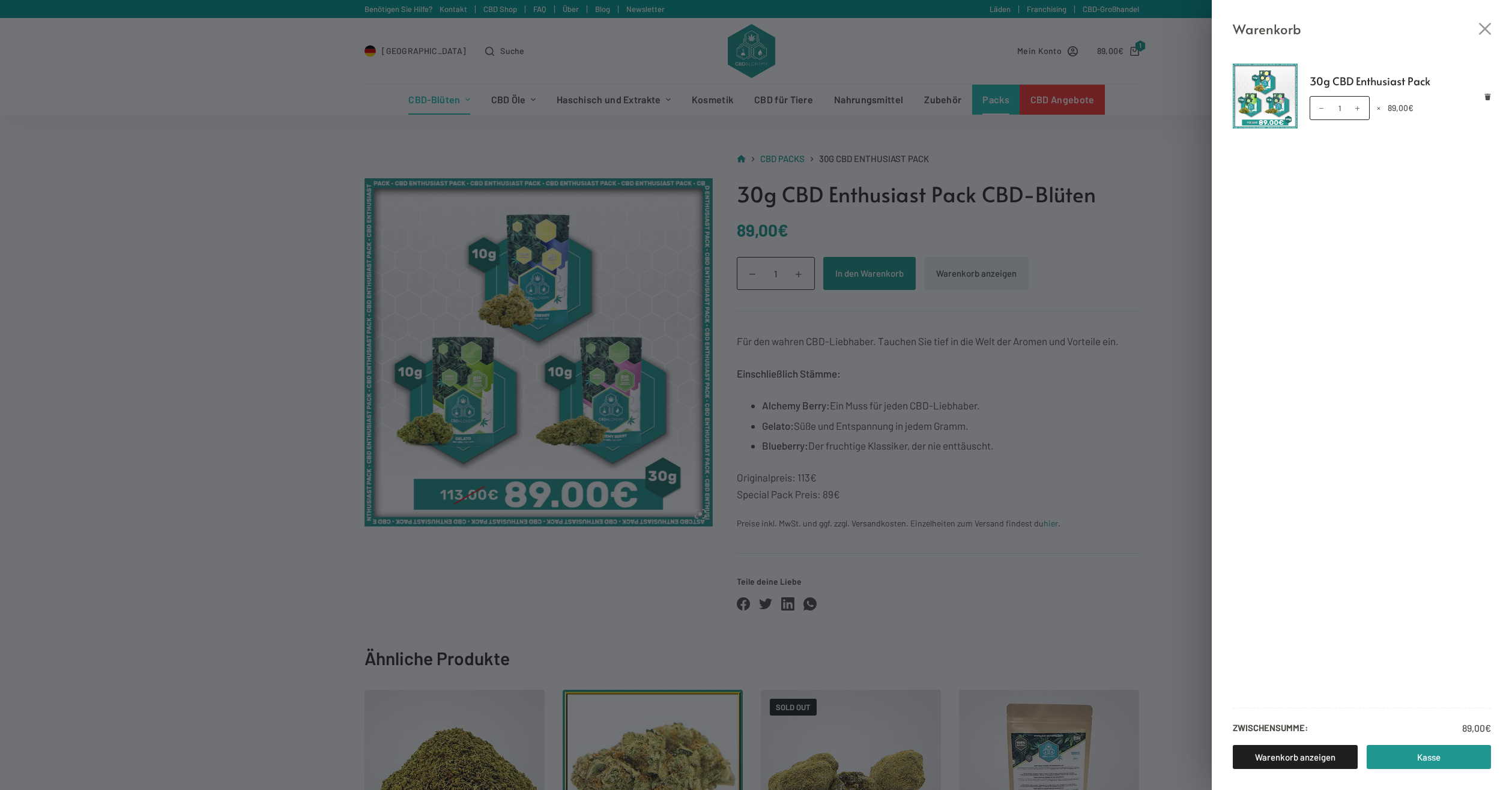
click at [1168, 180] on div "Warenkorb 30g CBD Enthusiast Pack 30g CBD Enthusiast Pack Menge 1 × 89,00 € Zwi…" at bounding box center [756, 395] width 1512 height 790
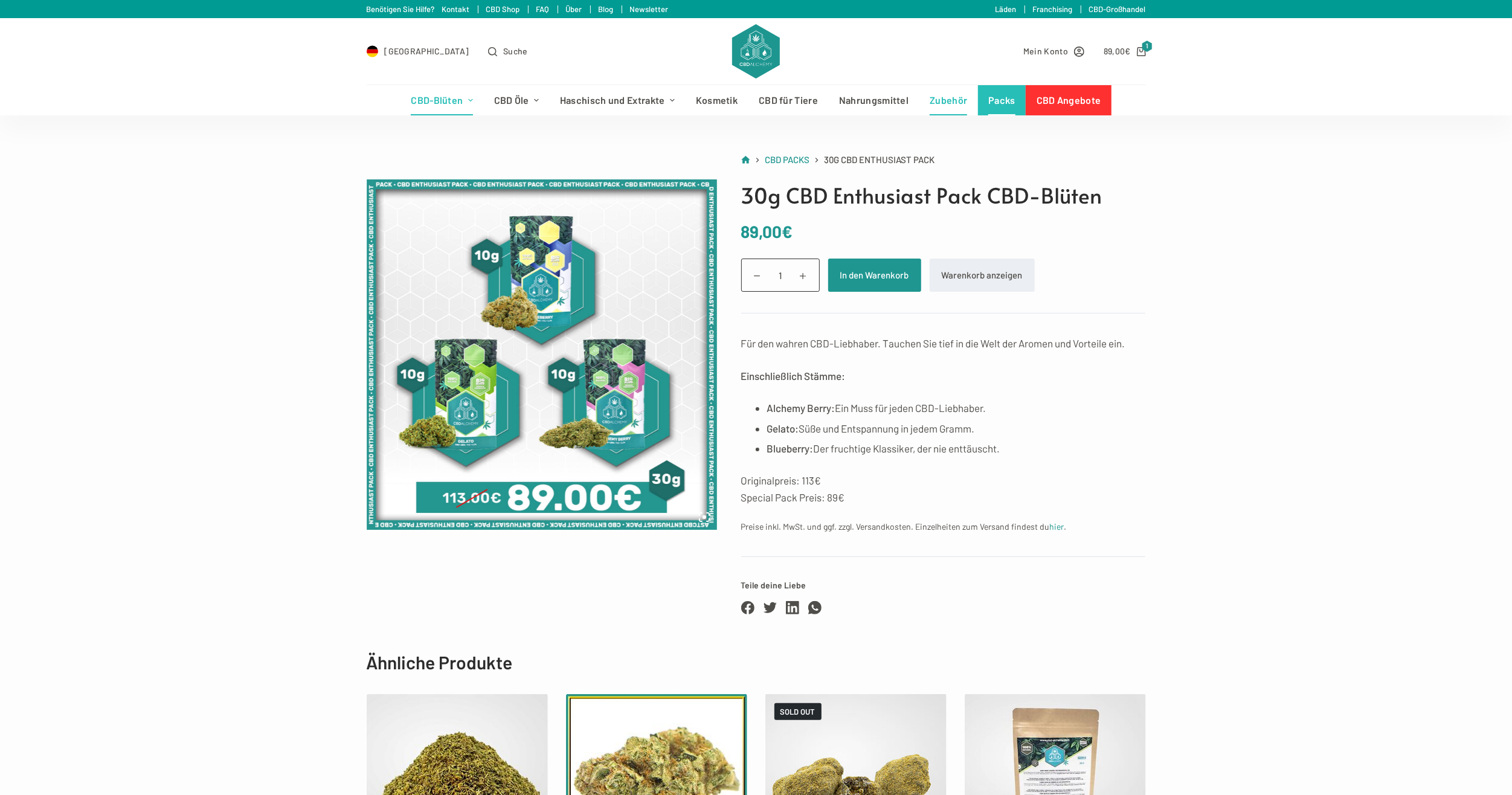
click at [935, 105] on link "Zubehör" at bounding box center [949, 100] width 58 height 30
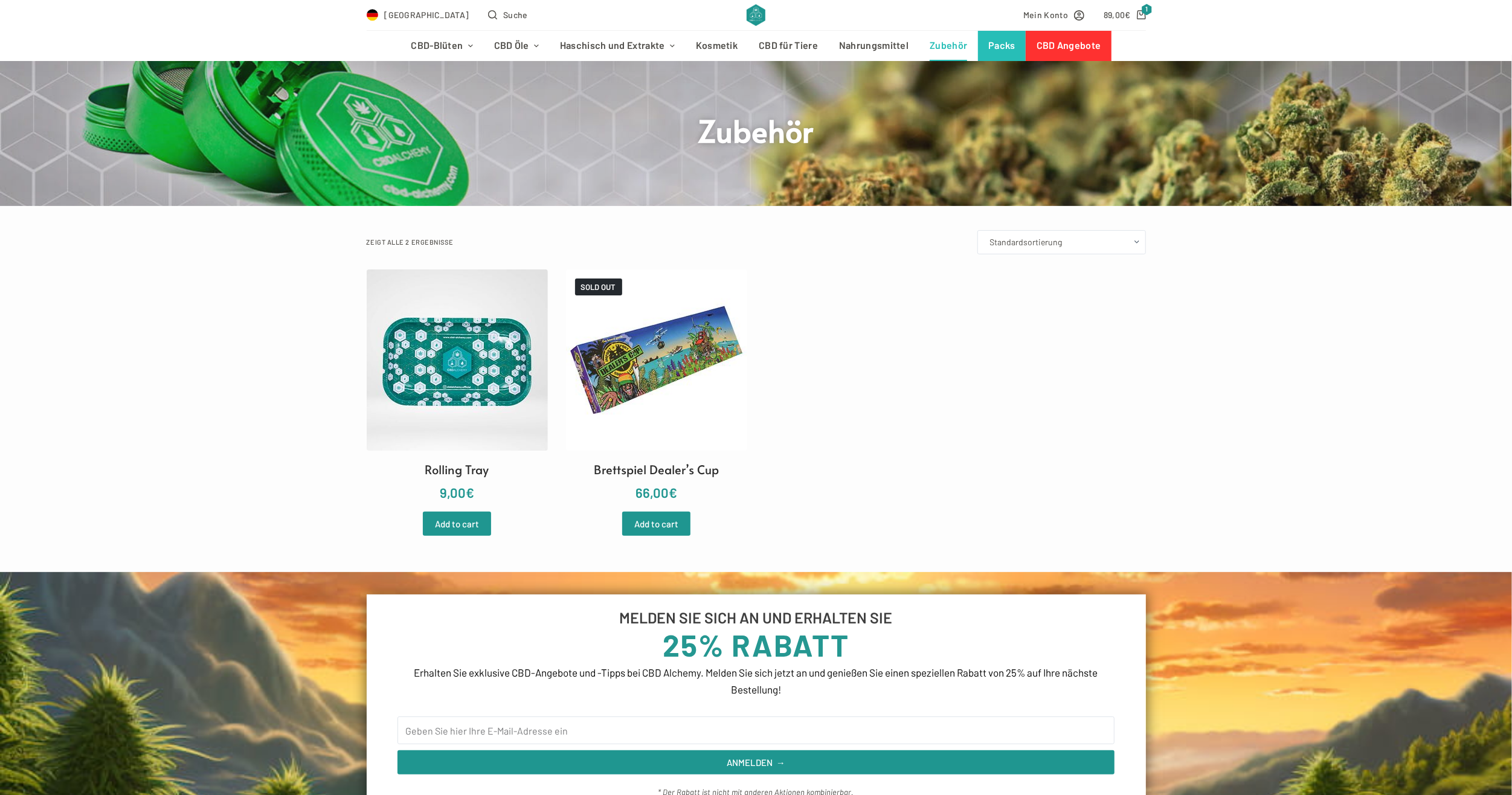
scroll to position [121, 0]
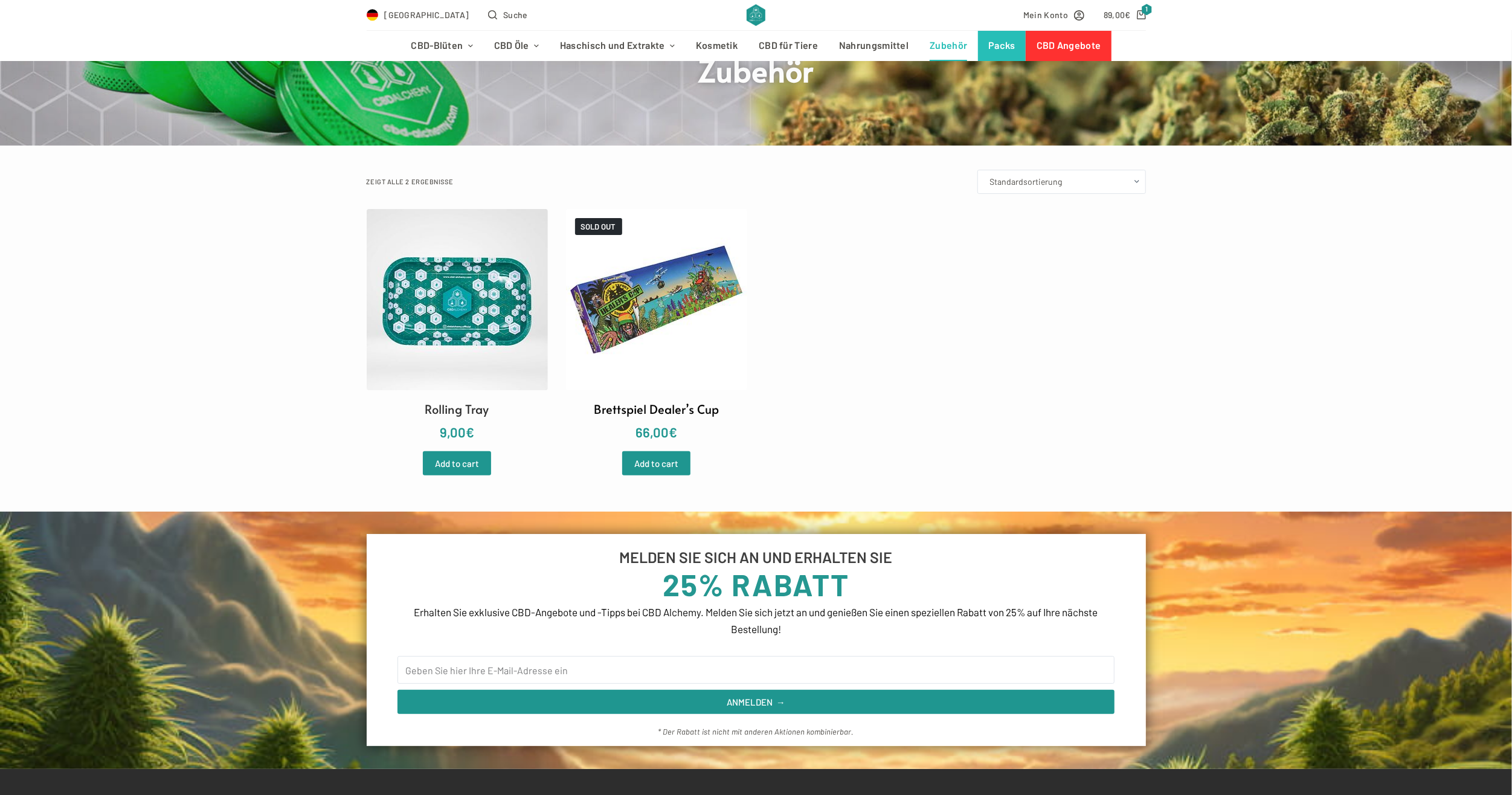
click at [679, 302] on img at bounding box center [657, 300] width 182 height 182
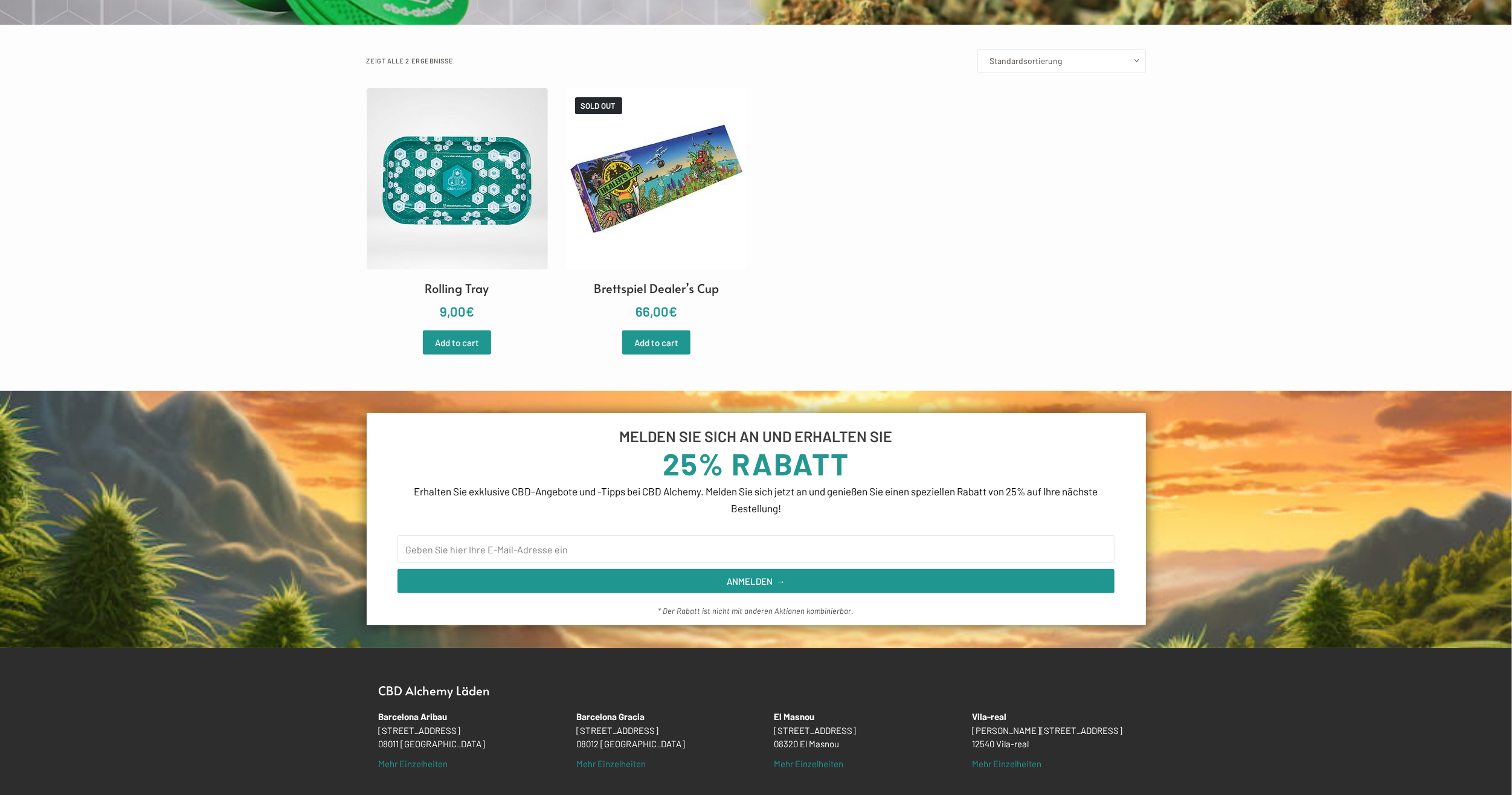
scroll to position [0, 0]
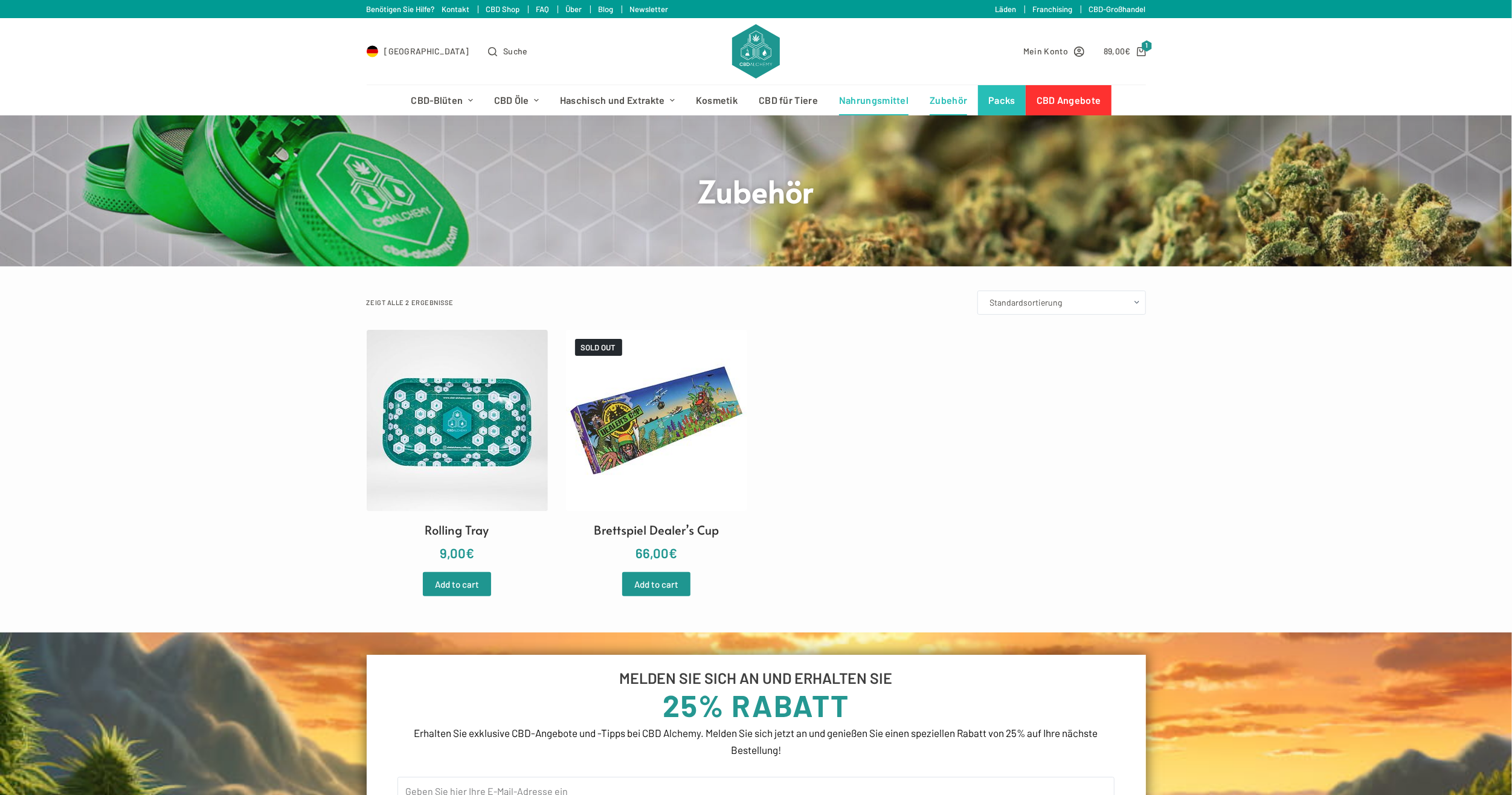
click at [852, 99] on link "Nahrungsmittel" at bounding box center [874, 100] width 91 height 30
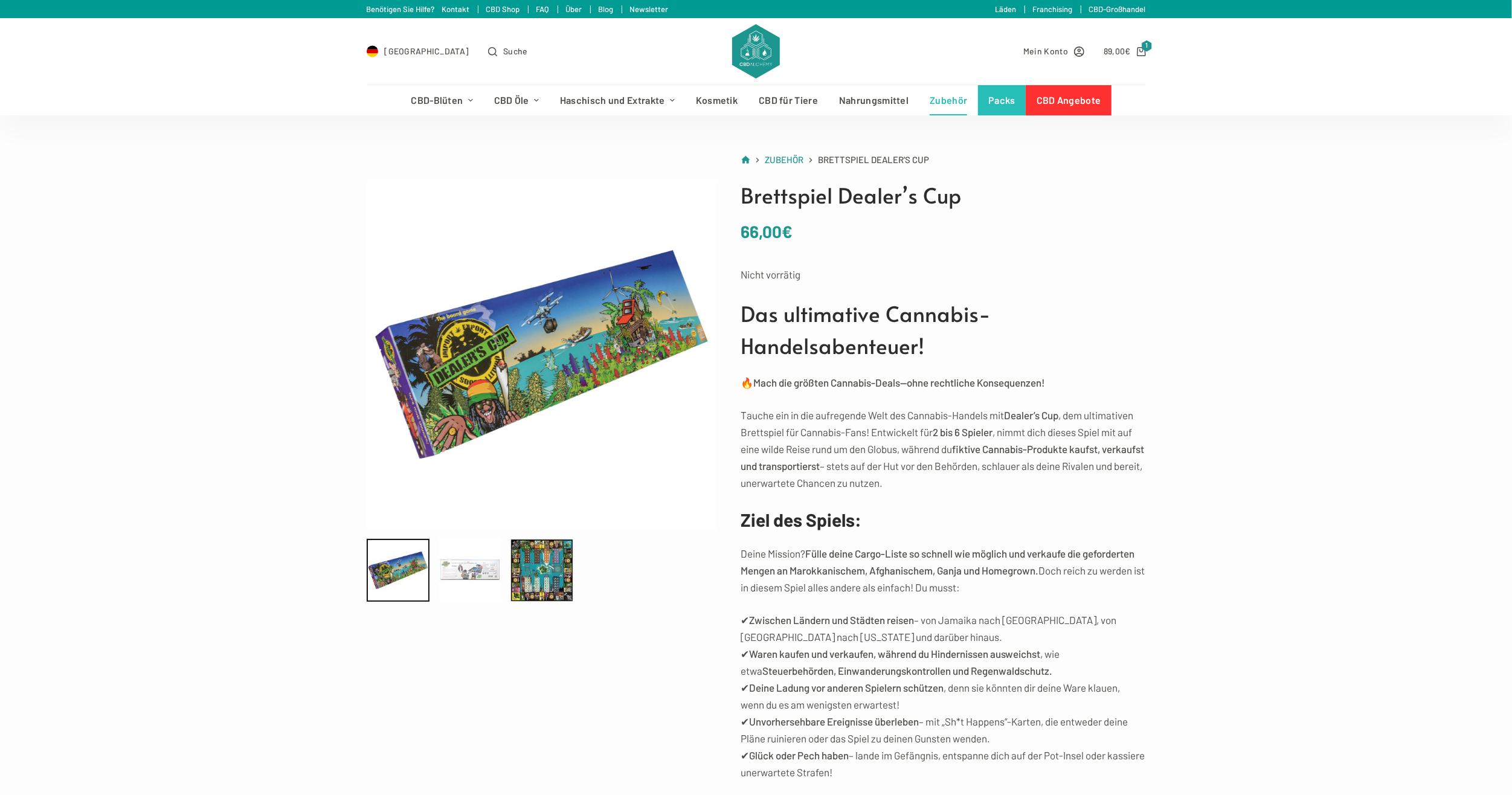
click at [466, 573] on div at bounding box center [470, 569] width 63 height 63
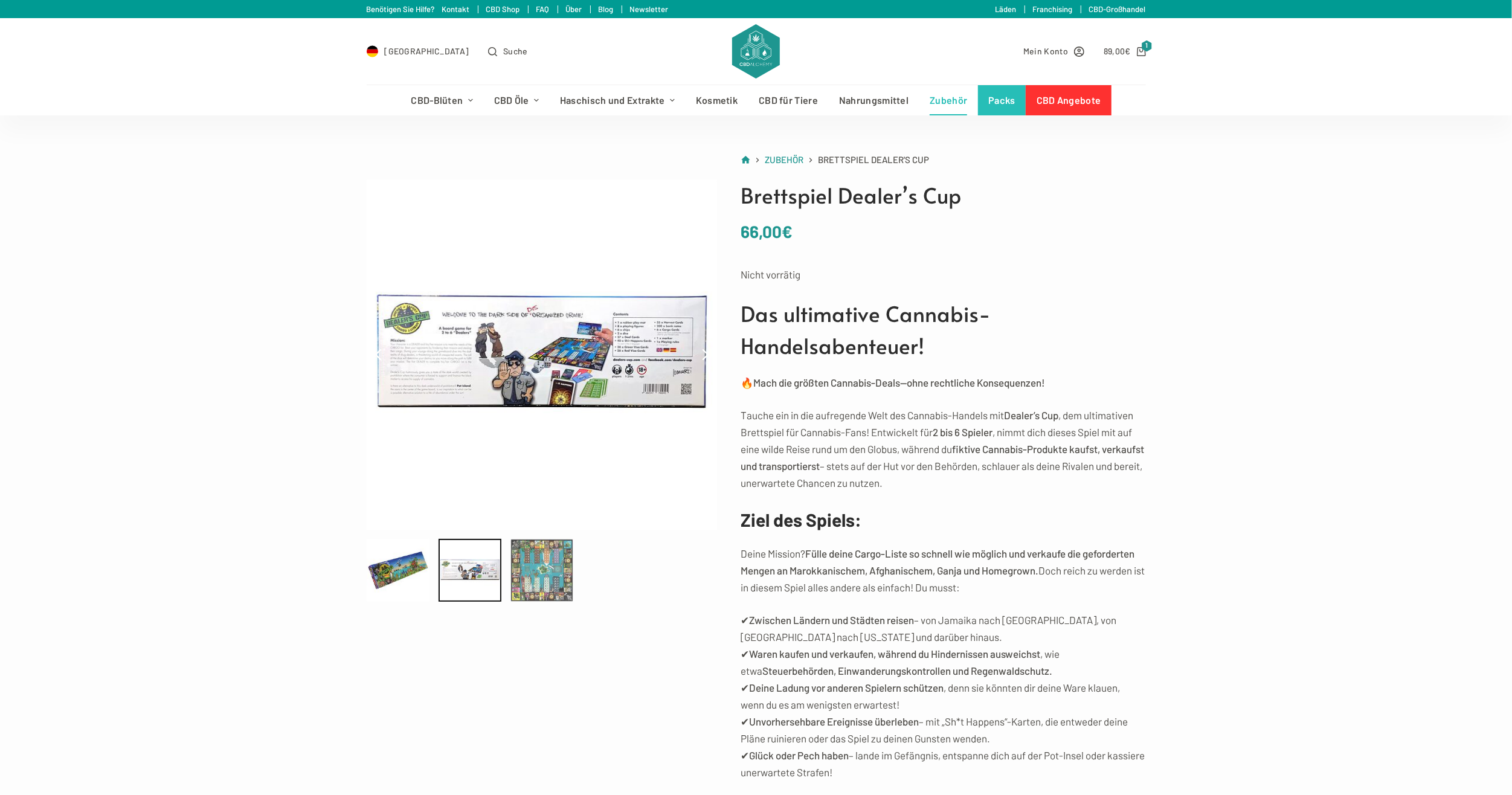
click at [539, 578] on div at bounding box center [541, 569] width 63 height 63
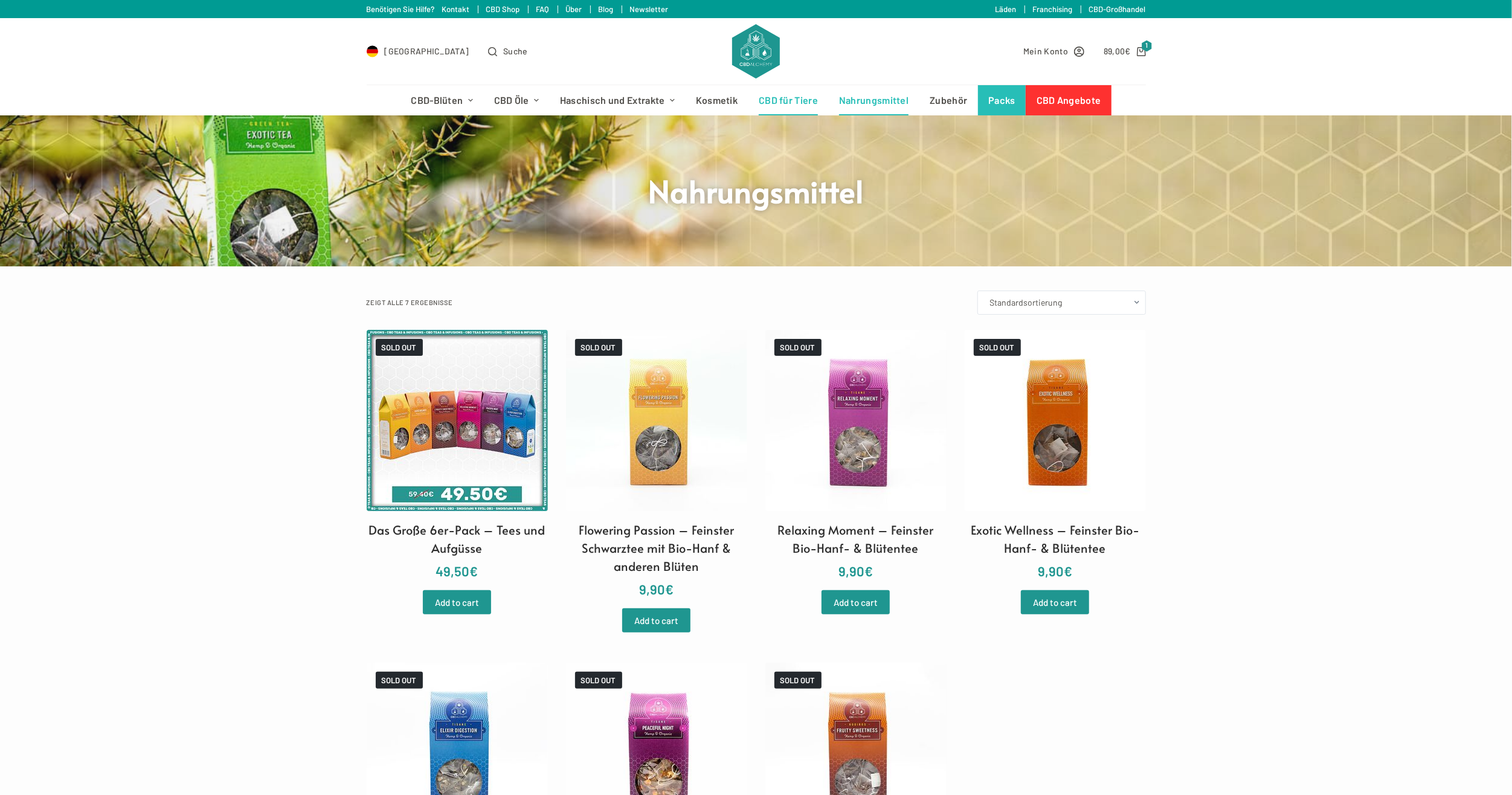
click at [787, 95] on link "CBD für Tiere" at bounding box center [788, 100] width 80 height 30
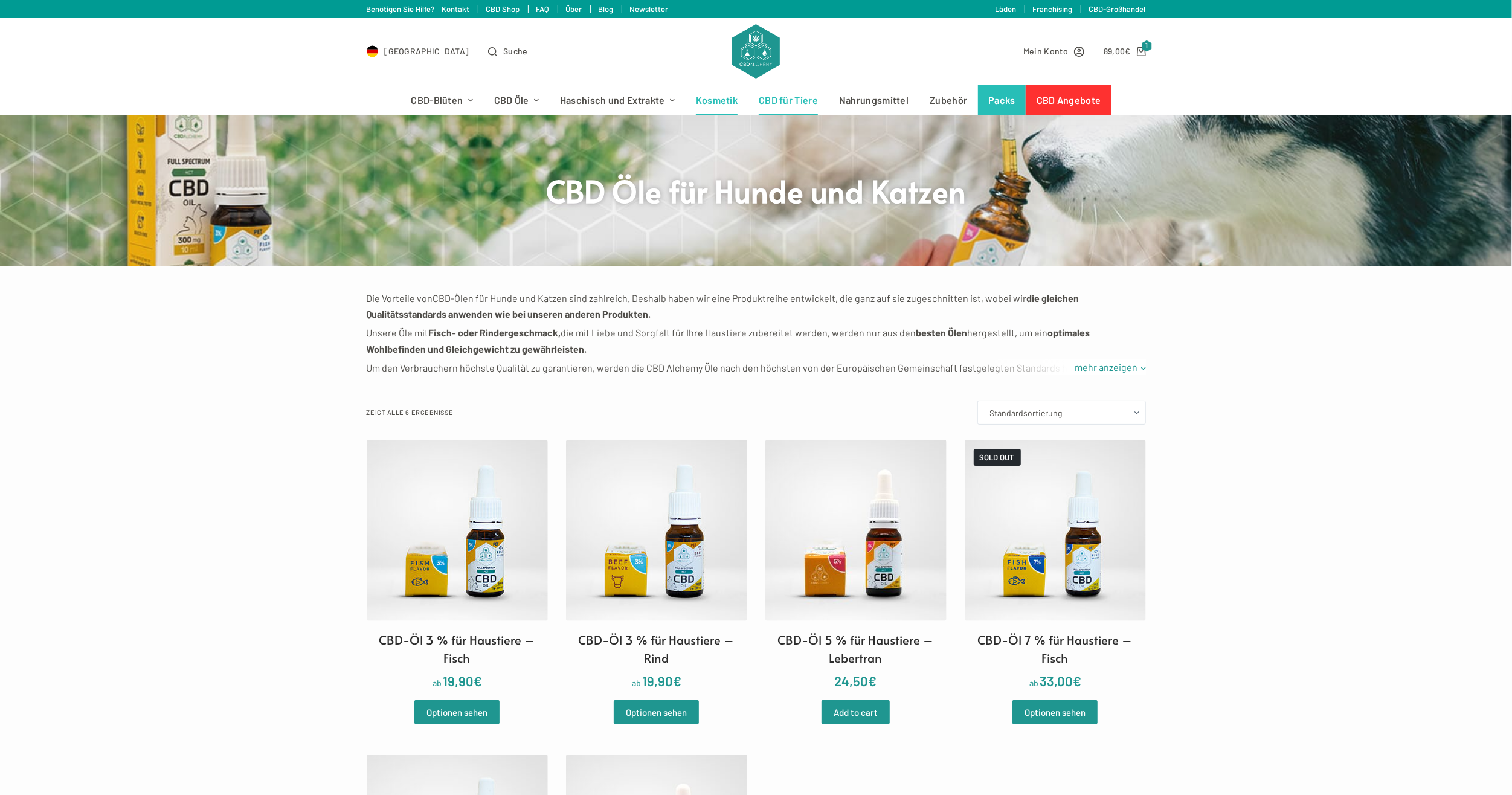
click at [711, 103] on link "Kosmetik" at bounding box center [716, 100] width 63 height 30
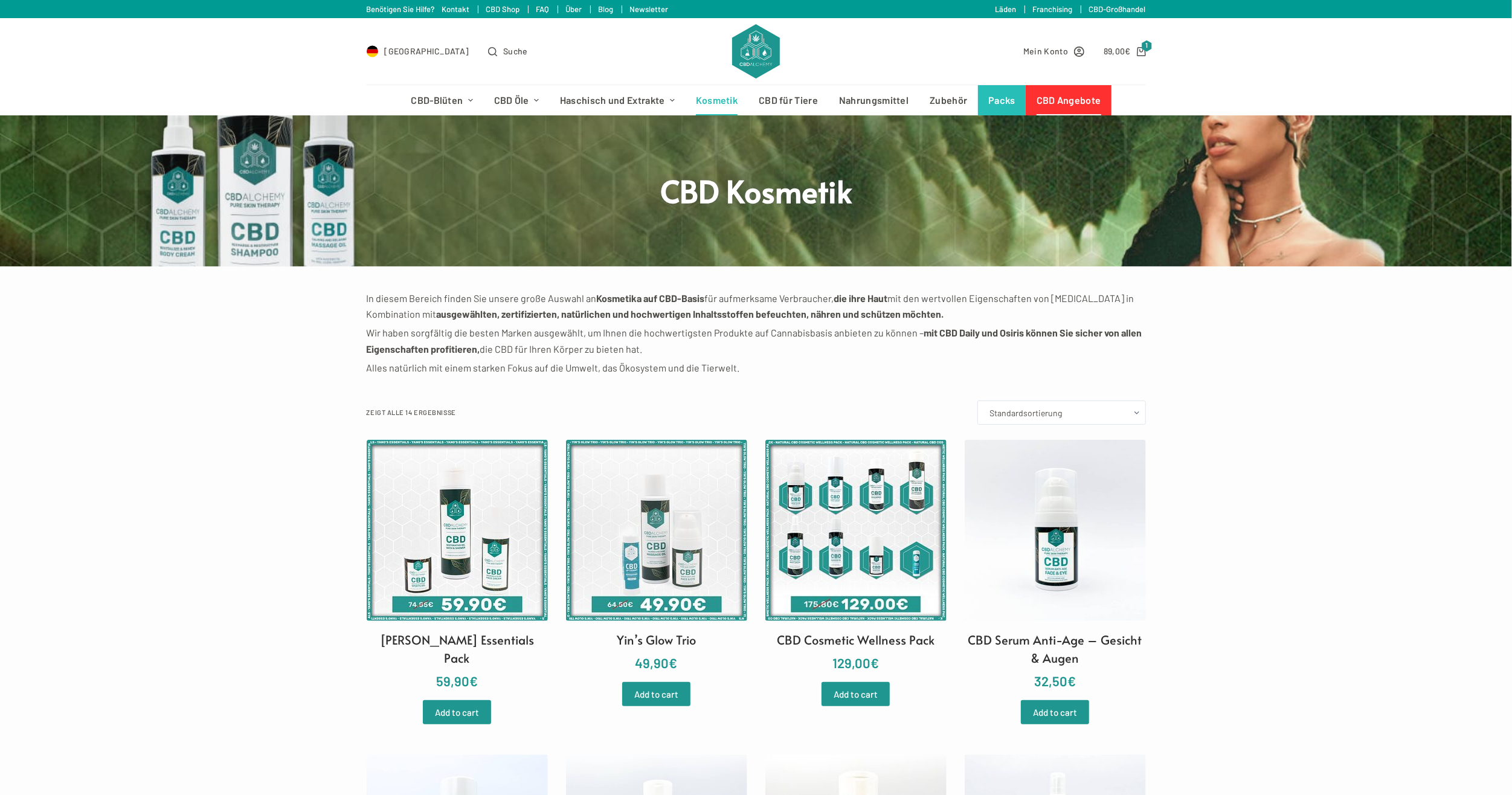
click at [1076, 107] on link "CBD Angebote" at bounding box center [1069, 100] width 86 height 30
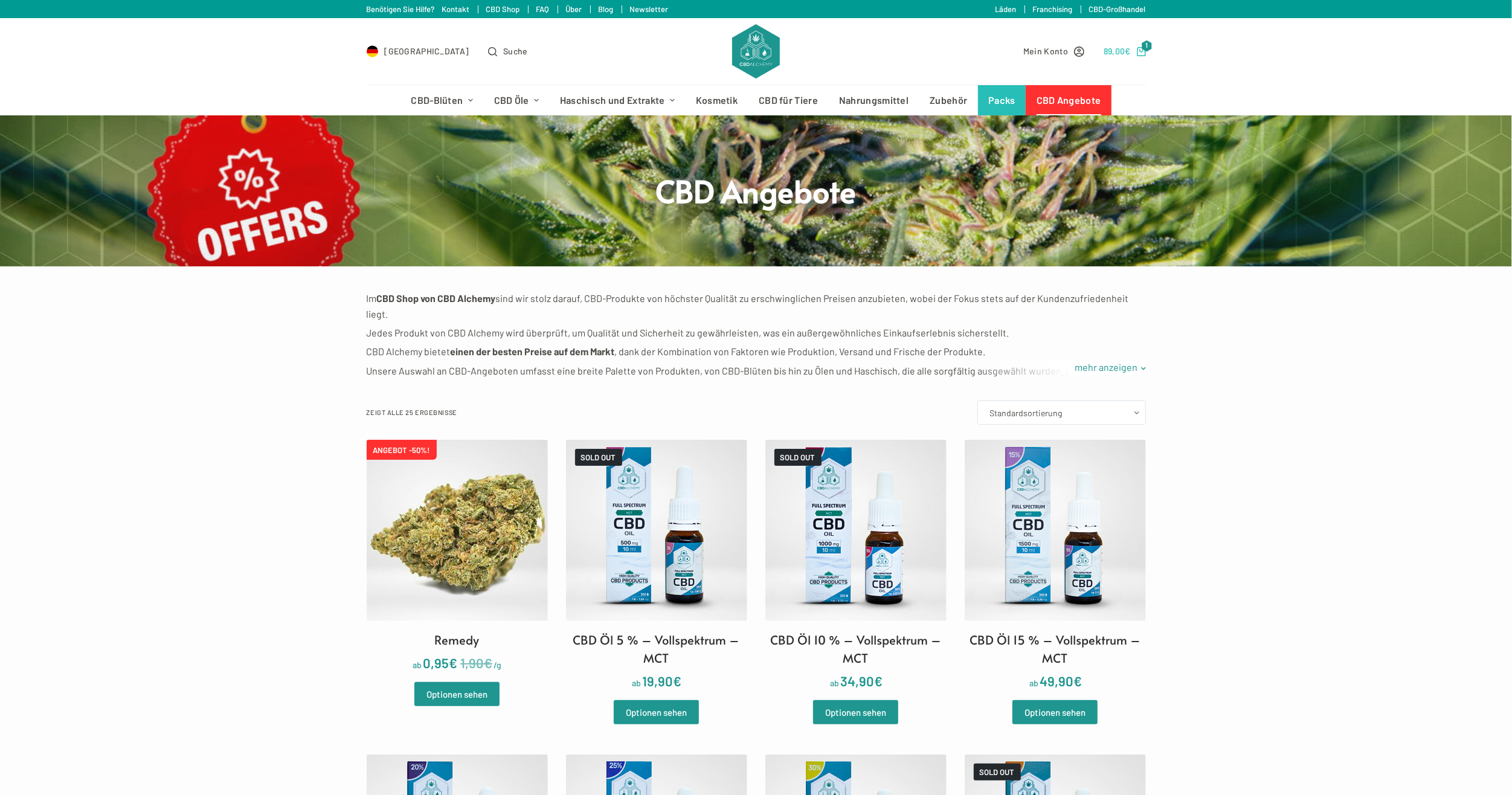
click at [1137, 48] on icon "Shopping cart" at bounding box center [1142, 51] width 9 height 9
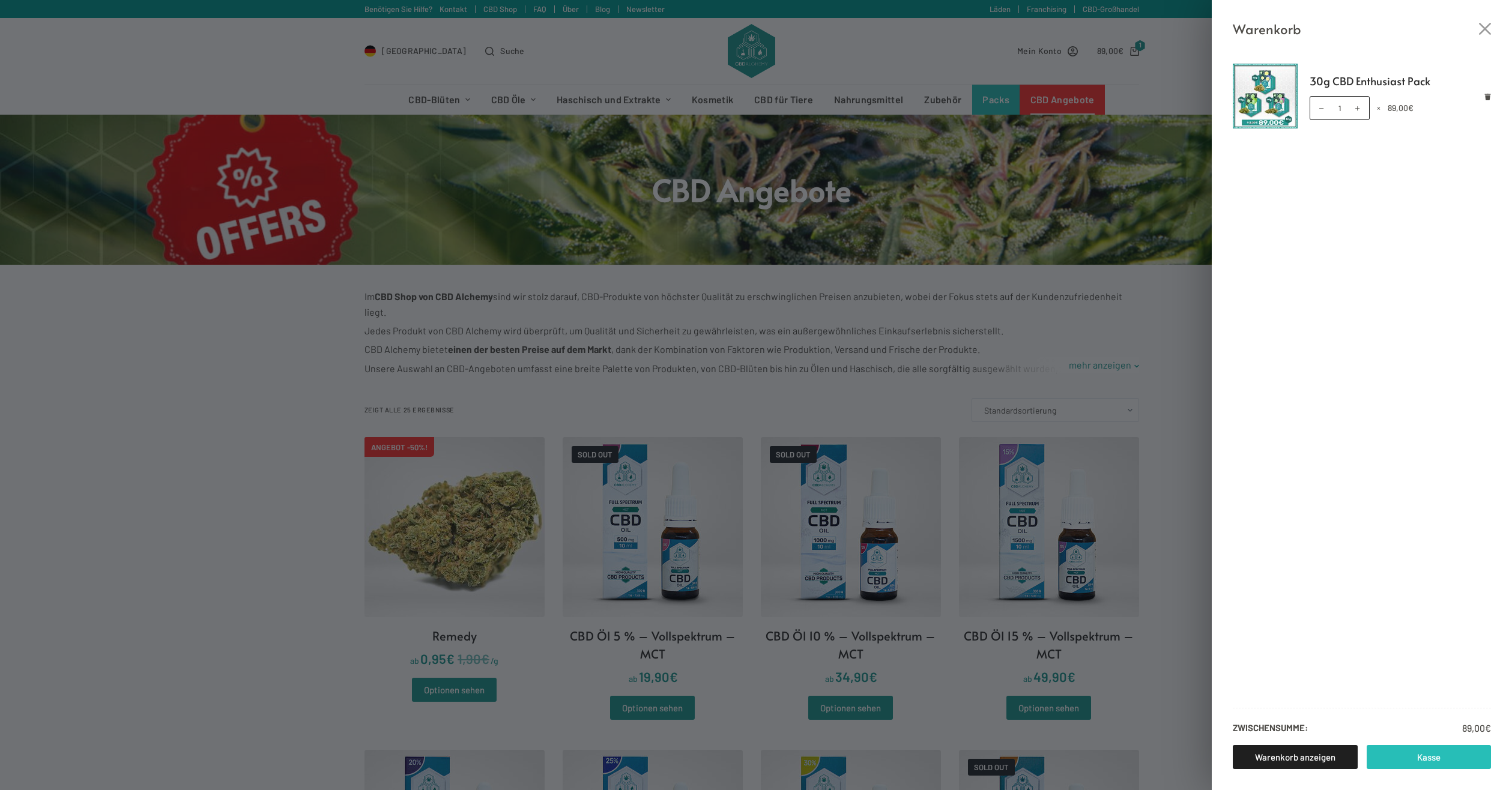
click at [1390, 756] on link "Kasse" at bounding box center [1429, 756] width 125 height 24
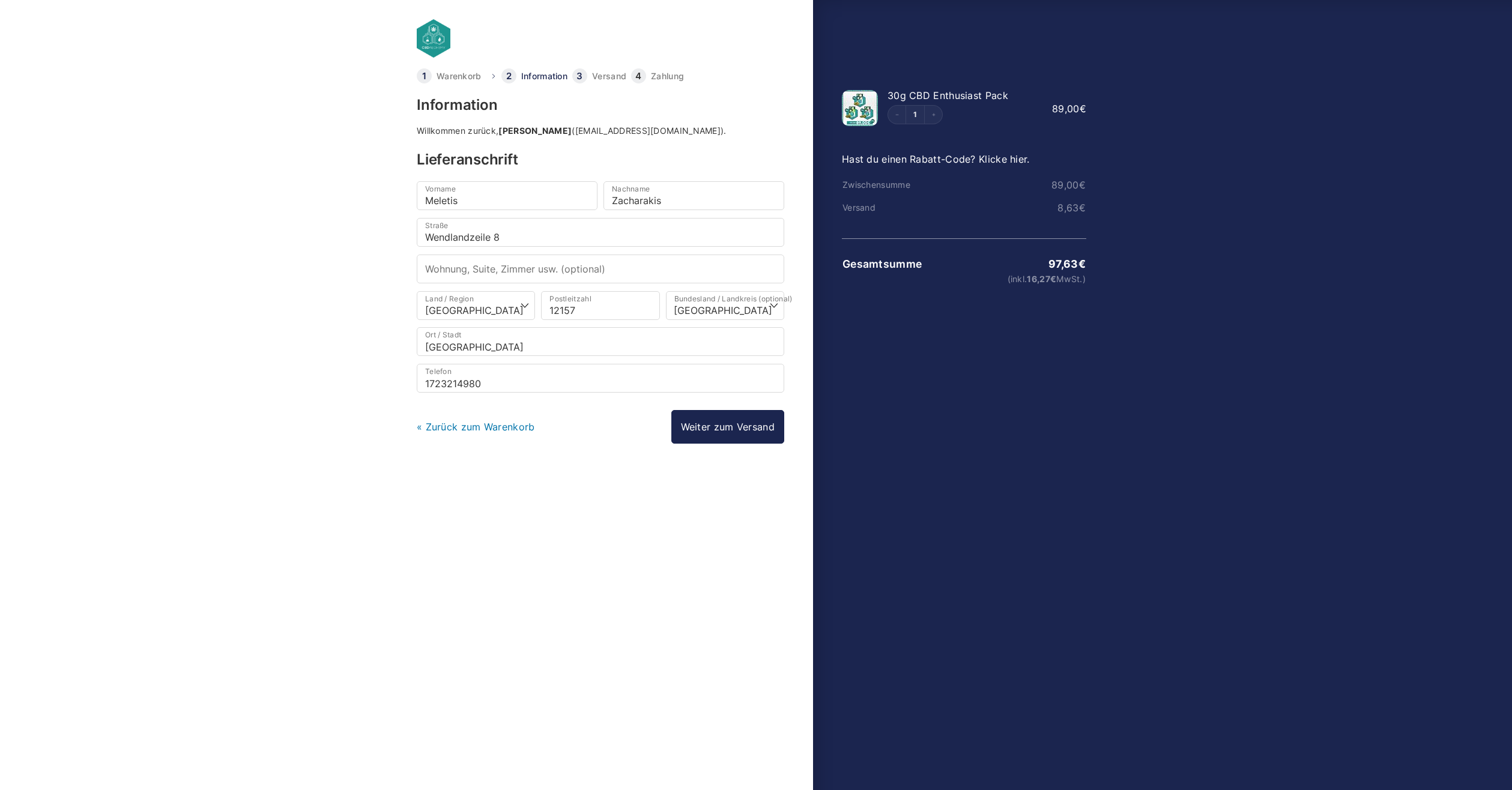
select select "DE-BE"
click at [735, 424] on link "Weiter zum Versand" at bounding box center [727, 427] width 113 height 33
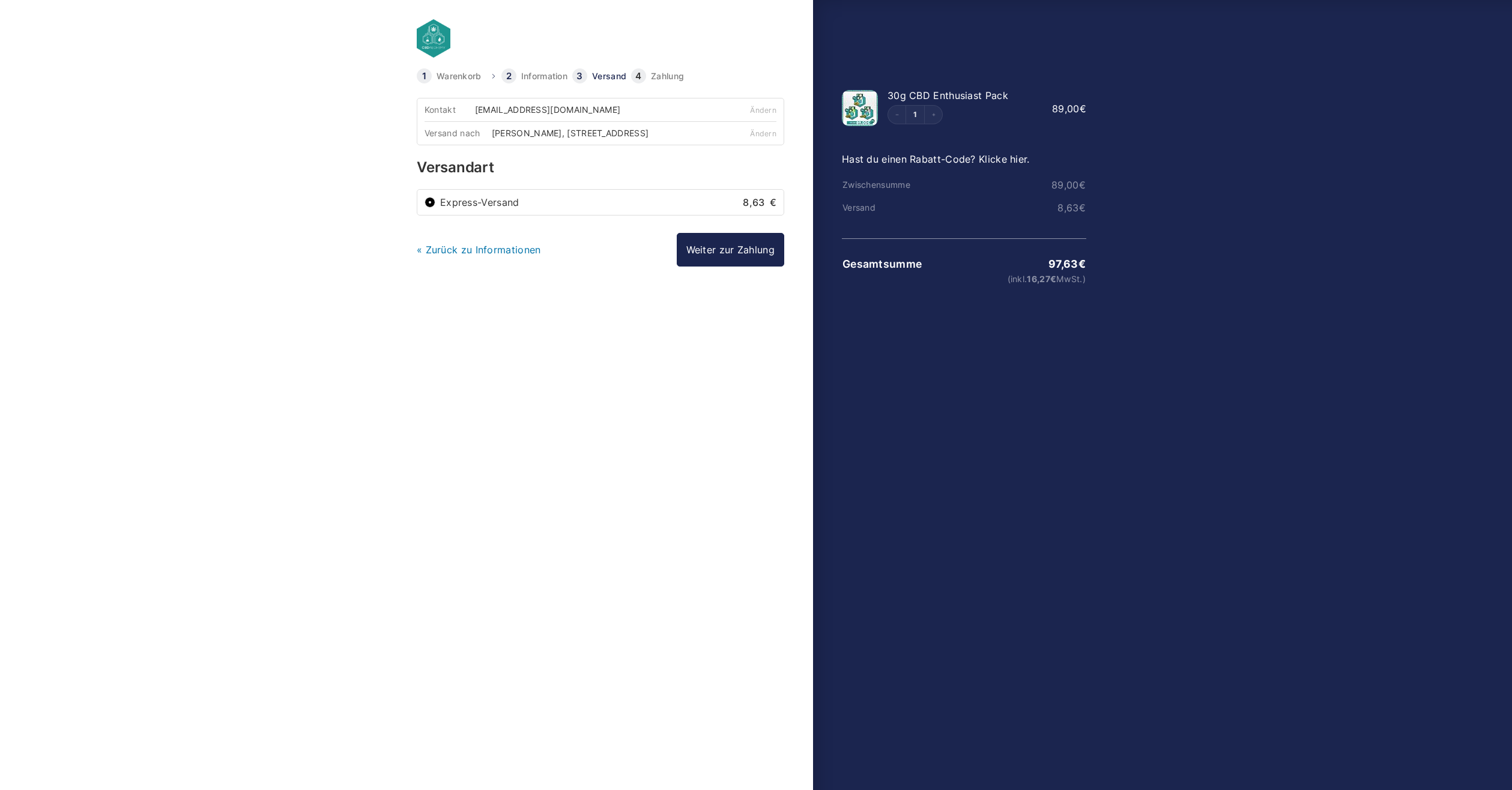
click at [434, 197] on div "Express-Versand 8,63 €" at bounding box center [600, 202] width 352 height 11
click at [428, 203] on input "Express-Versand 8,63 €" at bounding box center [429, 202] width 11 height 11
click at [704, 243] on link "Weiter zur Zahlung" at bounding box center [730, 250] width 108 height 33
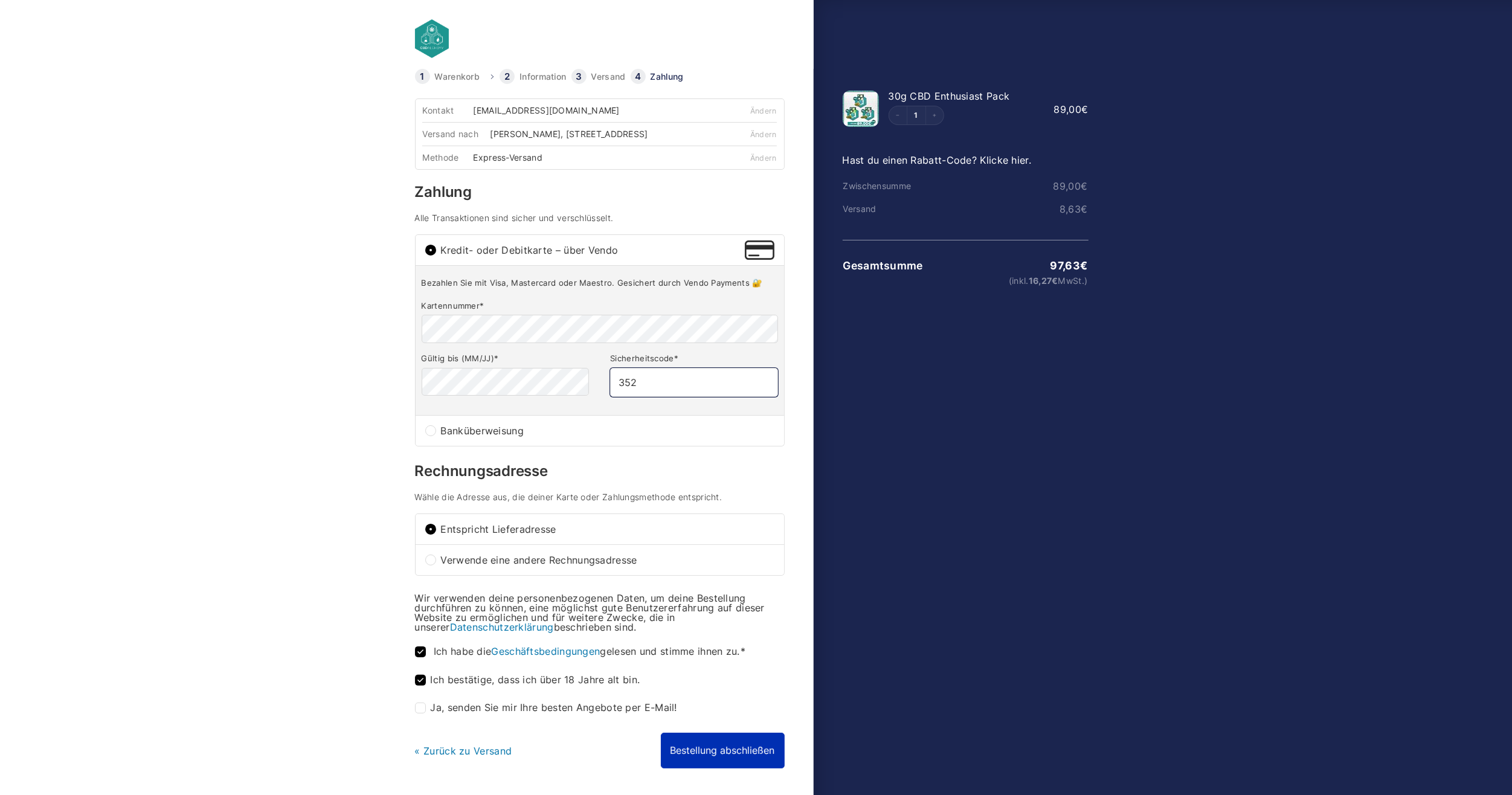
type input "352"
click at [761, 751] on button "Bestellung abschließen" at bounding box center [723, 750] width 123 height 35
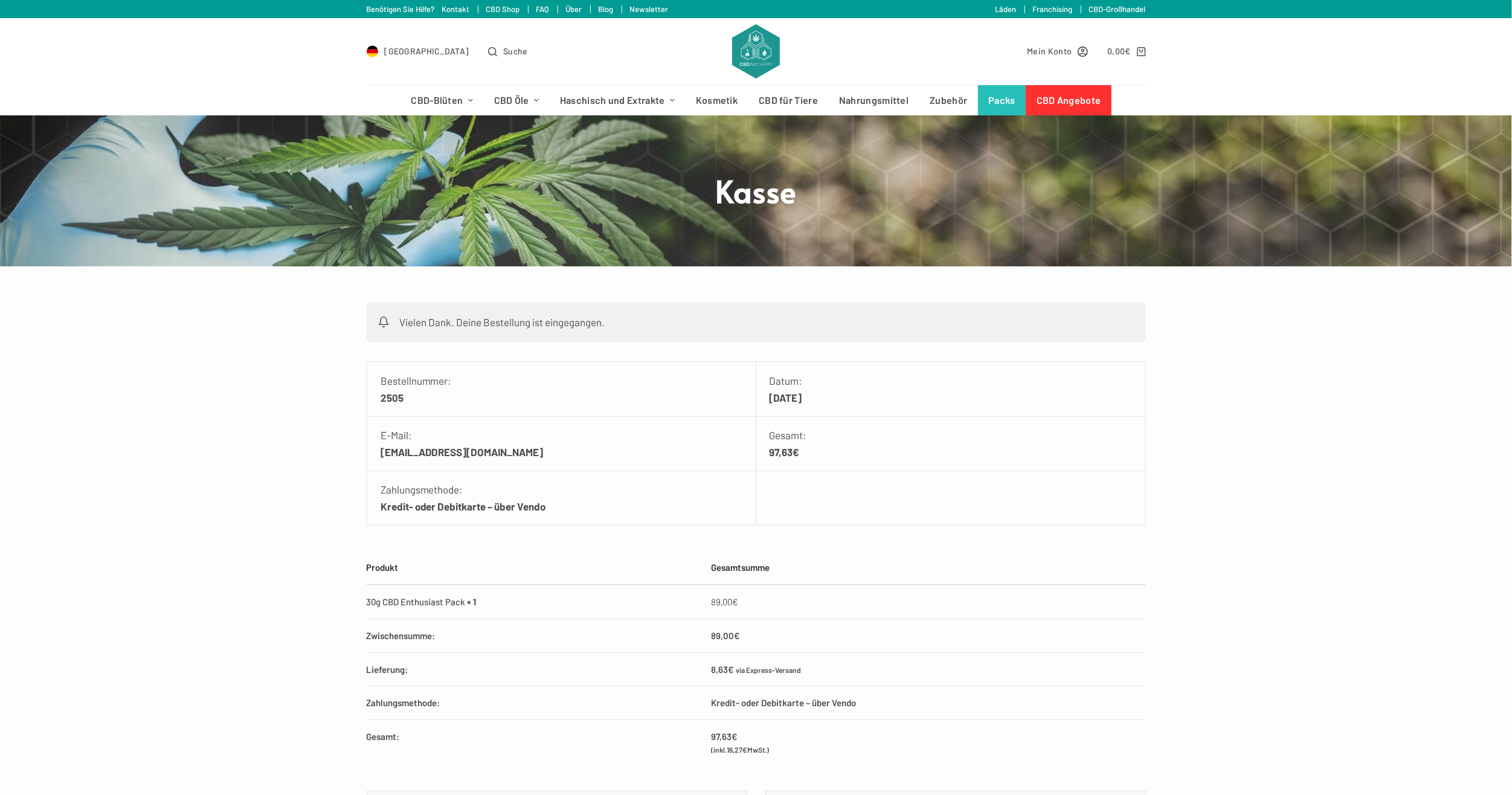
drag, startPoint x: 1386, startPoint y: 427, endPoint x: 1383, endPoint y: 435, distance: 8.5
click at [1383, 435] on div "Vielen Dank. Deine Bestellung ist eingegangen. Bestellnummer: 2505 Datum: [DATE…" at bounding box center [756, 629] width 1512 height 654
